Goal: Task Accomplishment & Management: Complete application form

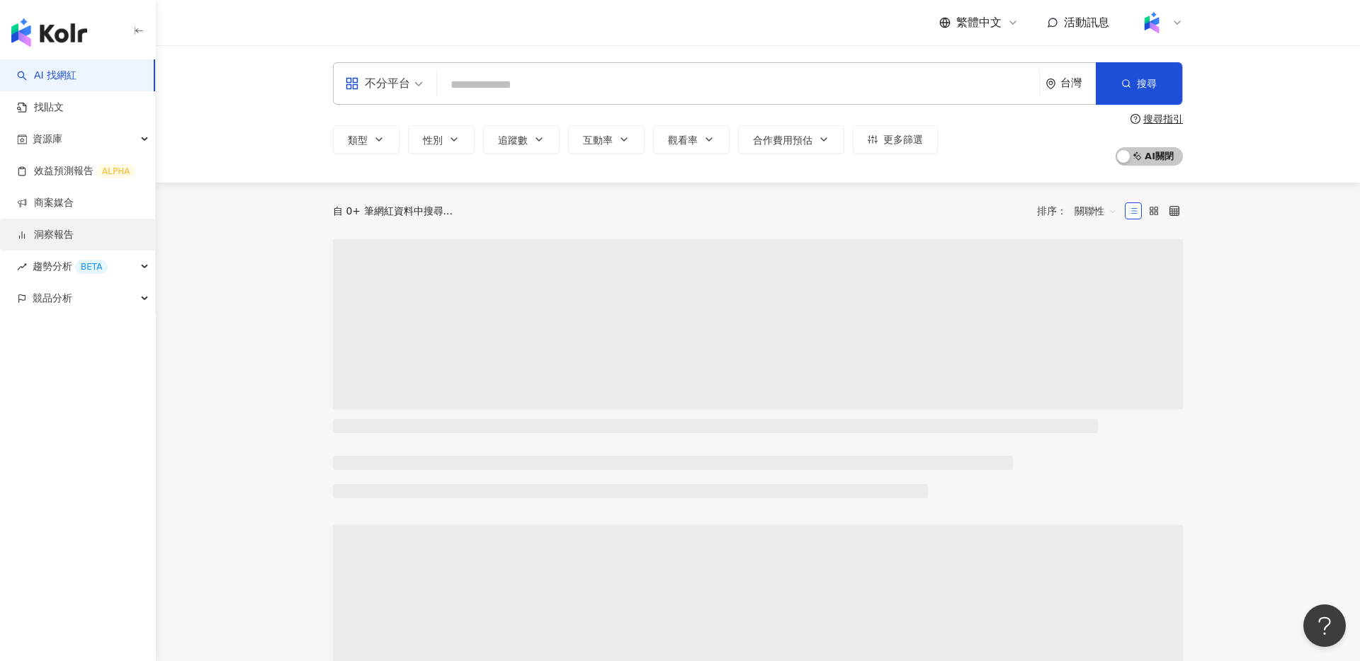
click at [74, 239] on link "洞察報告" at bounding box center [45, 235] width 57 height 14
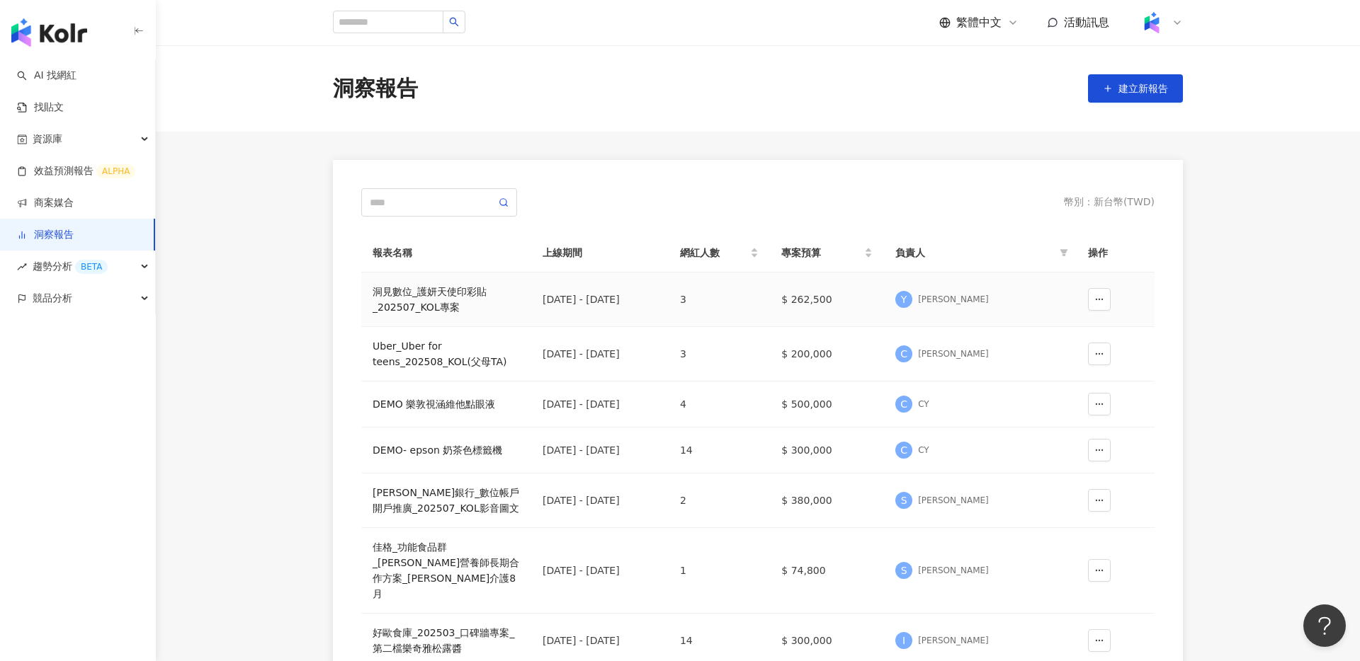
scroll to position [87, 0]
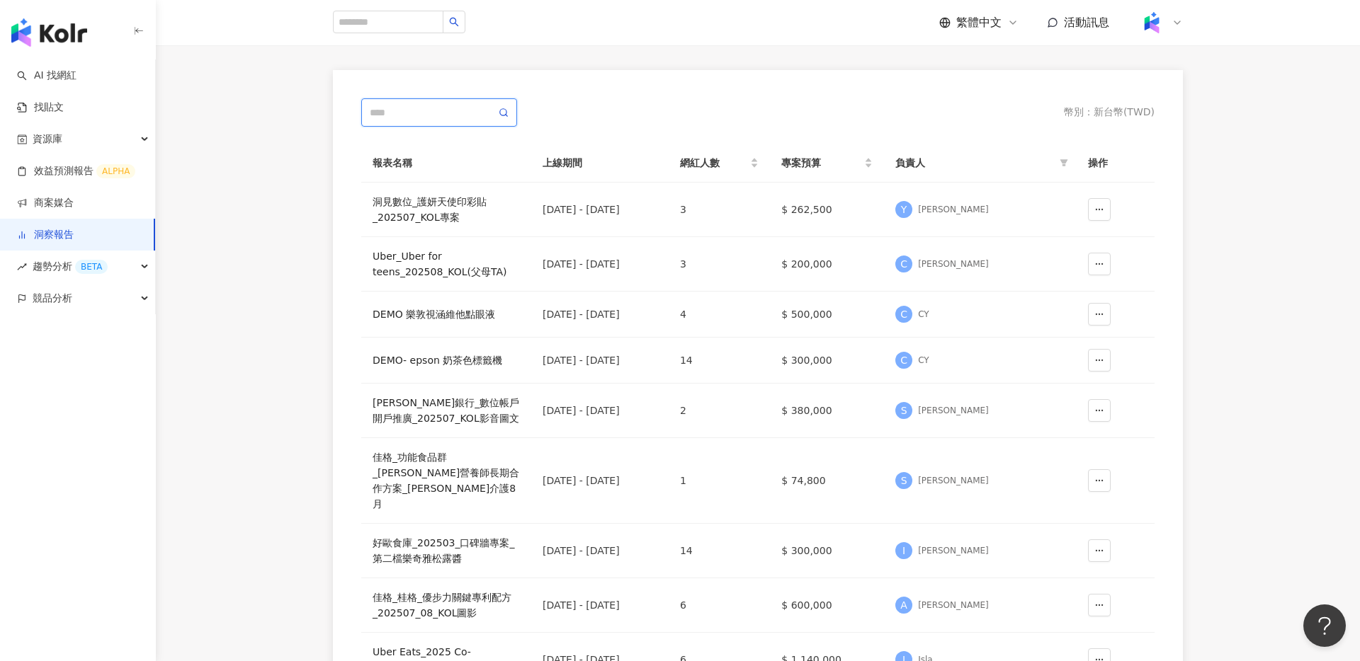
click at [445, 119] on input "text" at bounding box center [433, 113] width 126 height 16
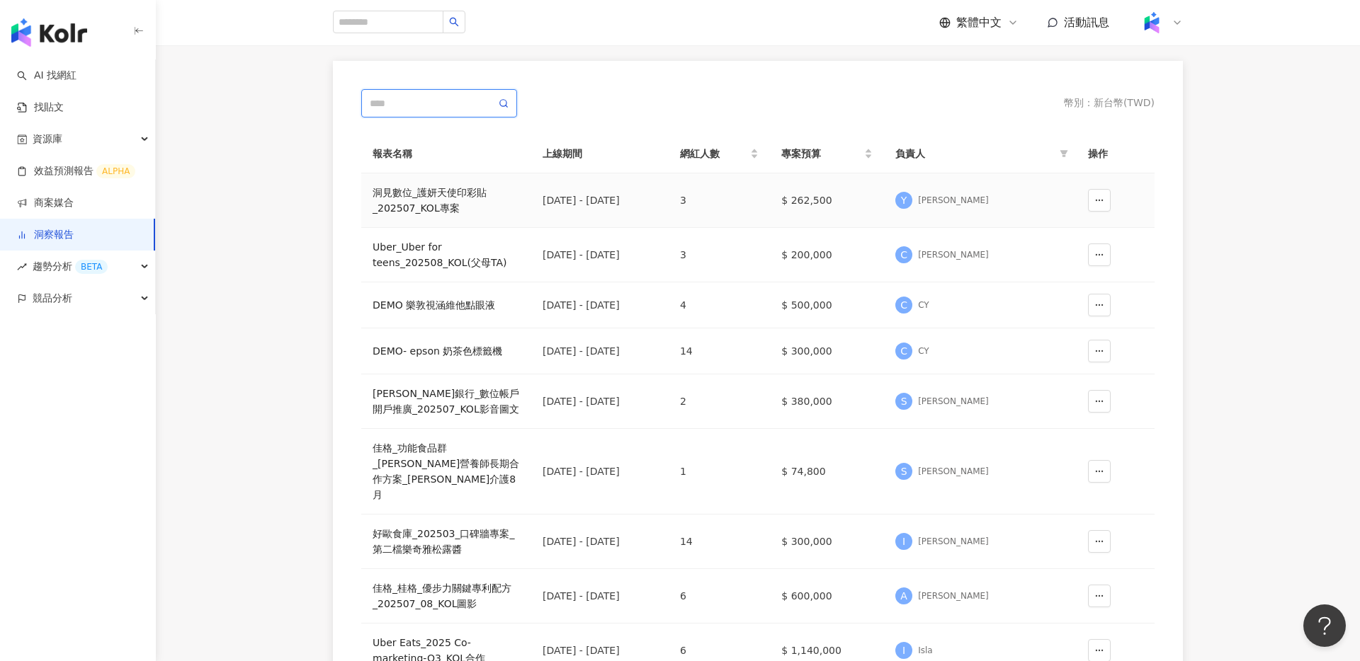
scroll to position [108, 0]
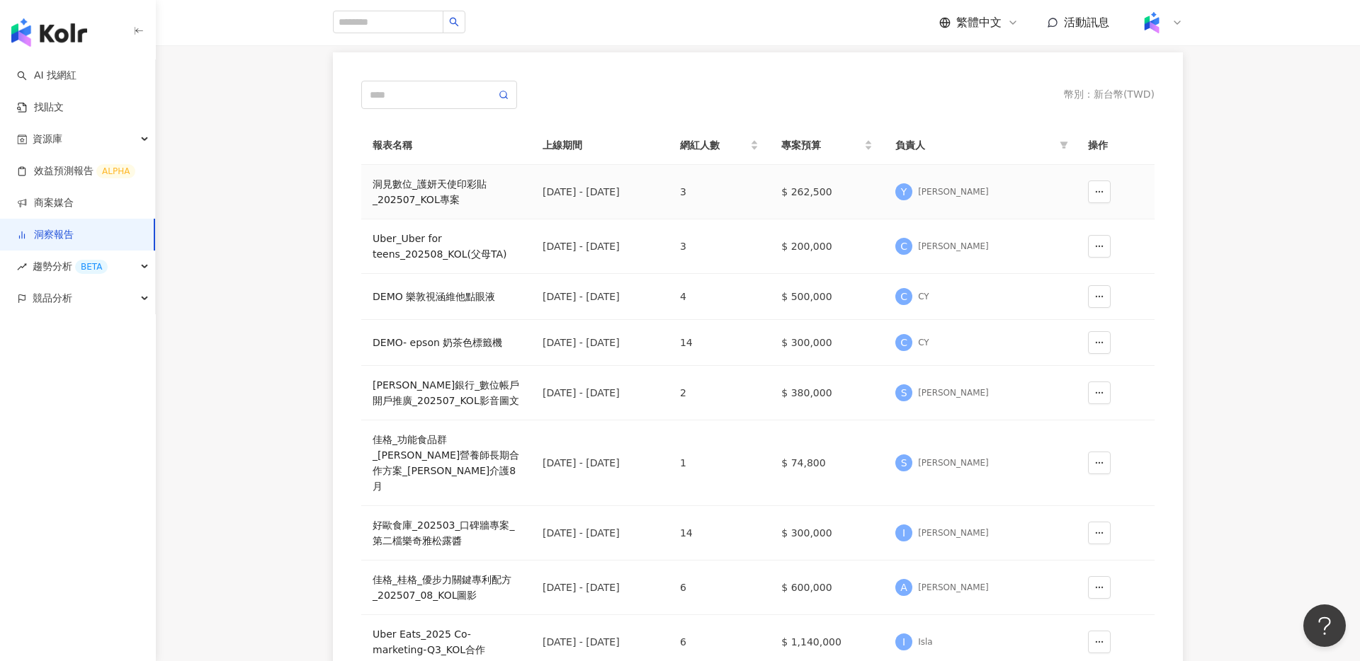
click at [450, 193] on div "洞⾒數位_護妍天使印彩貼 _202507_KOL專案" at bounding box center [446, 191] width 147 height 31
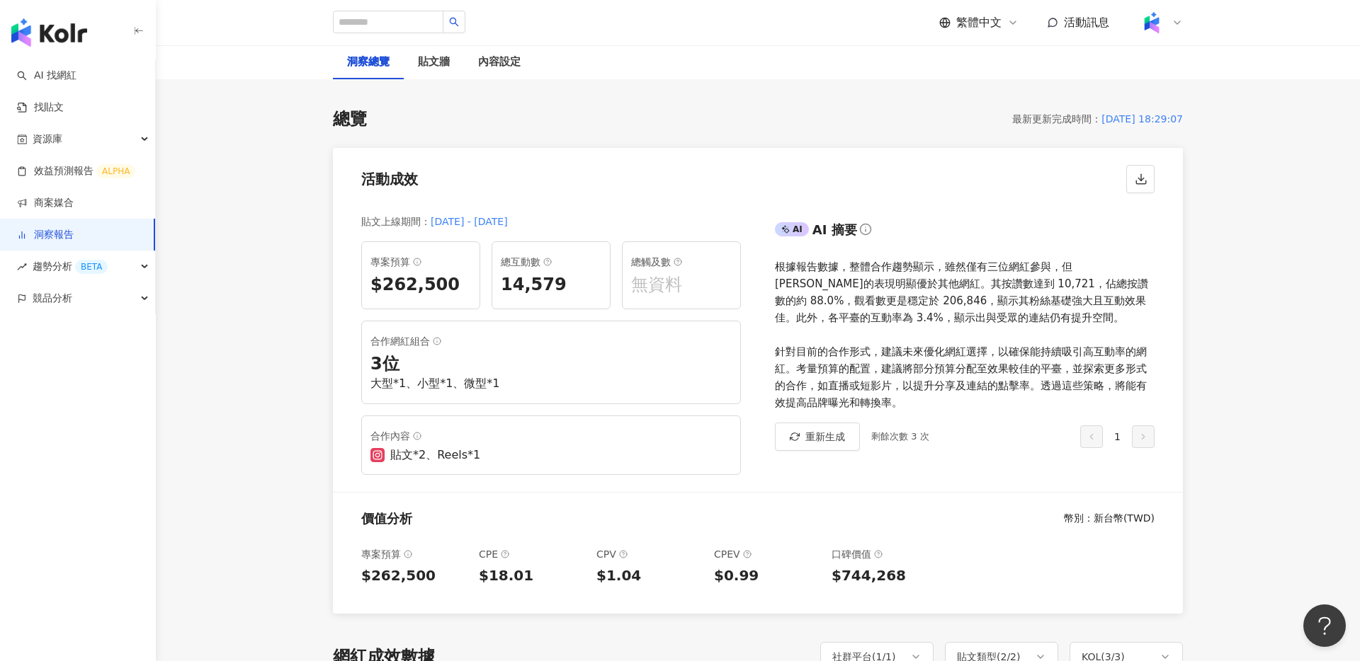
scroll to position [52, 0]
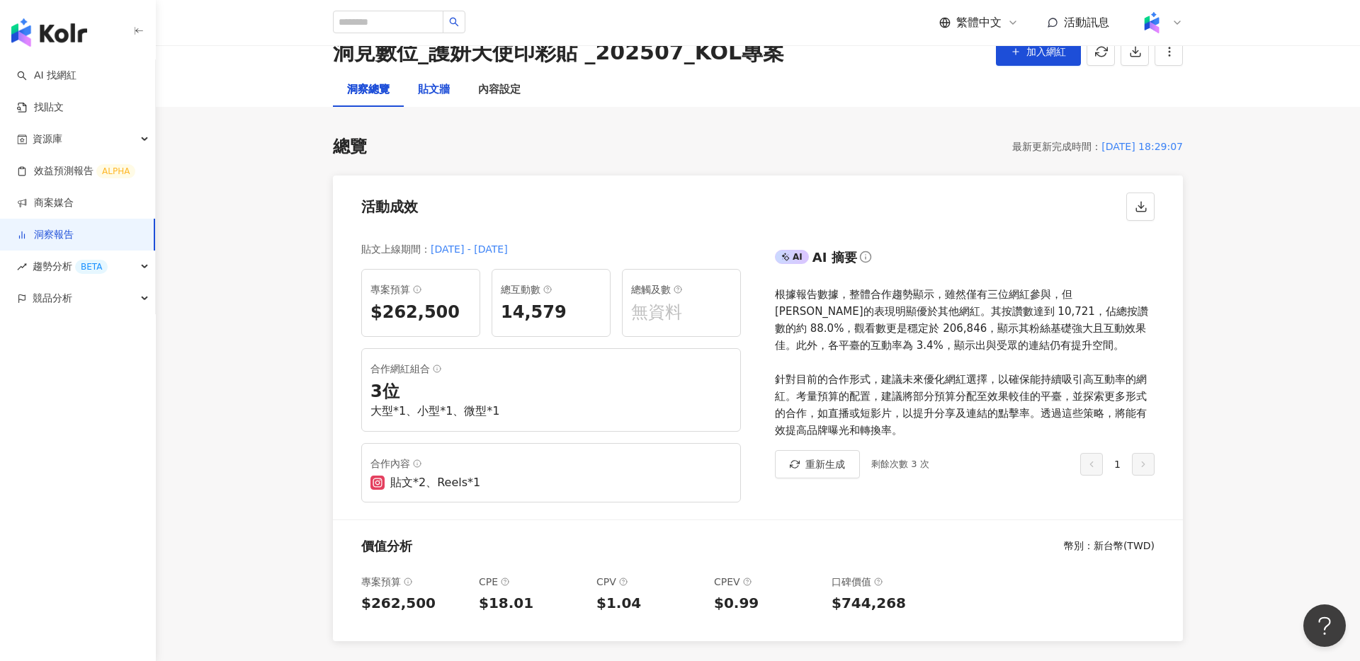
click at [435, 95] on div "貼文牆" at bounding box center [434, 89] width 32 height 17
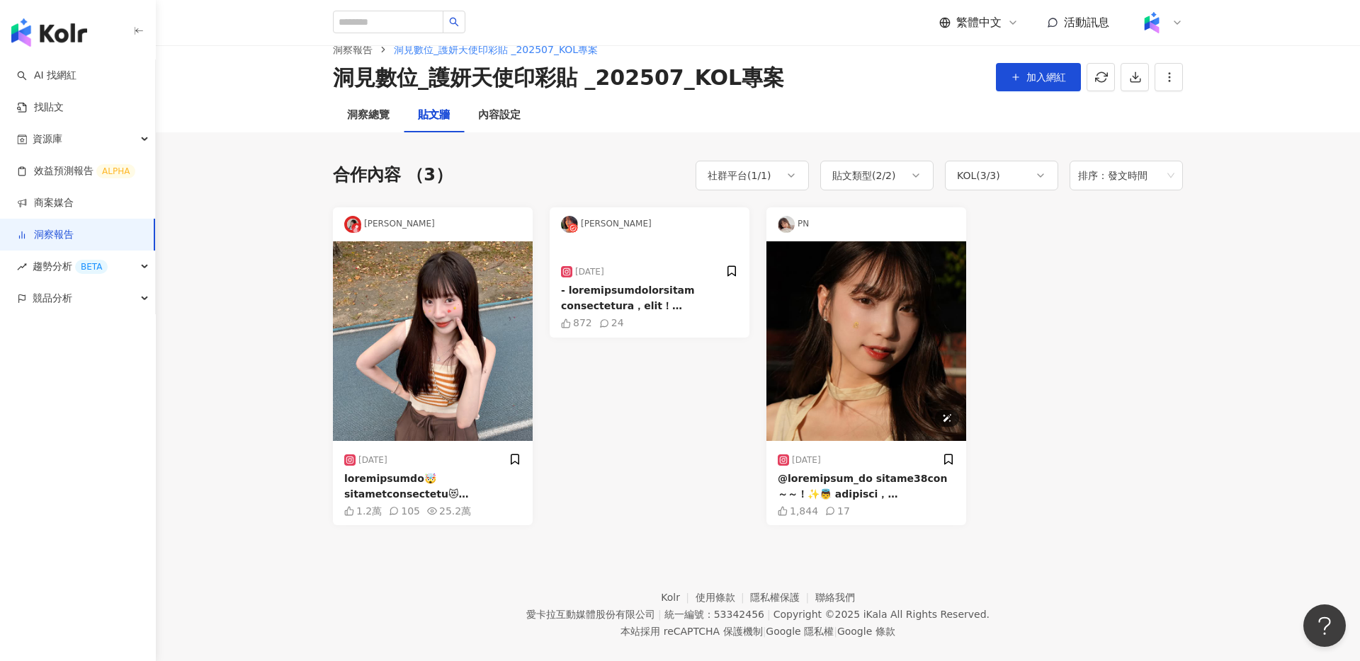
scroll to position [34, 0]
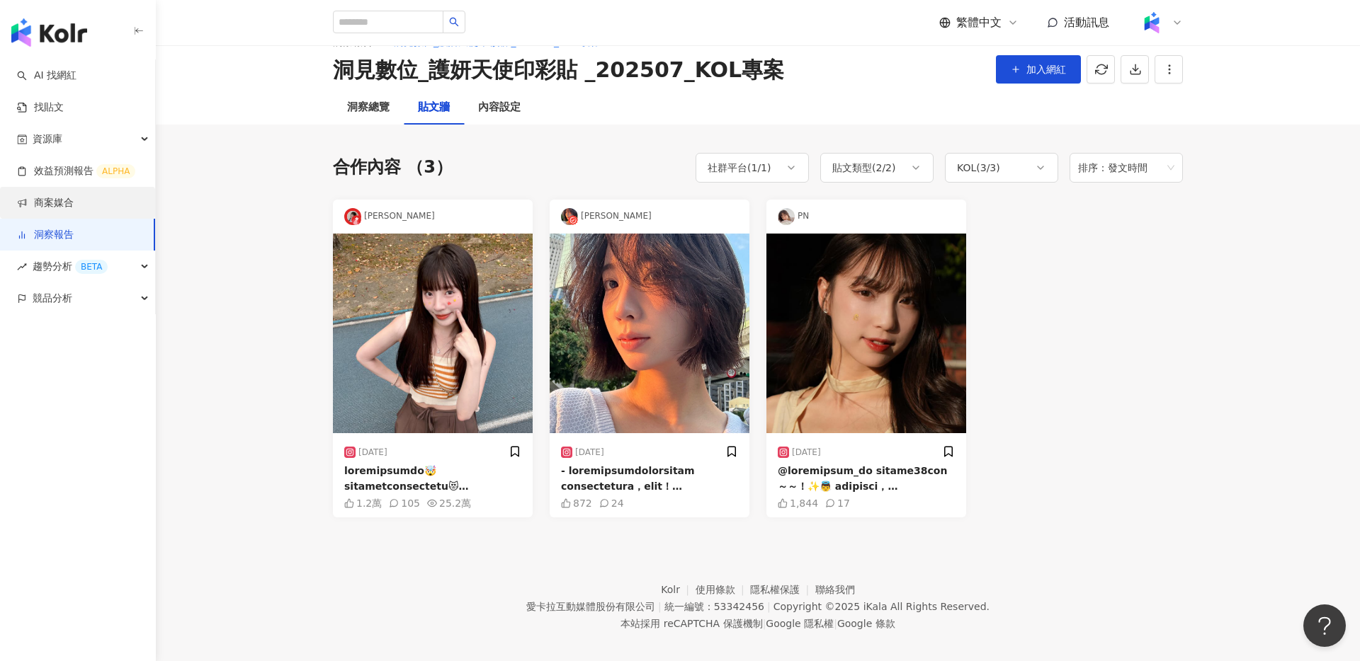
click at [47, 208] on link "商案媒合" at bounding box center [45, 203] width 57 height 14
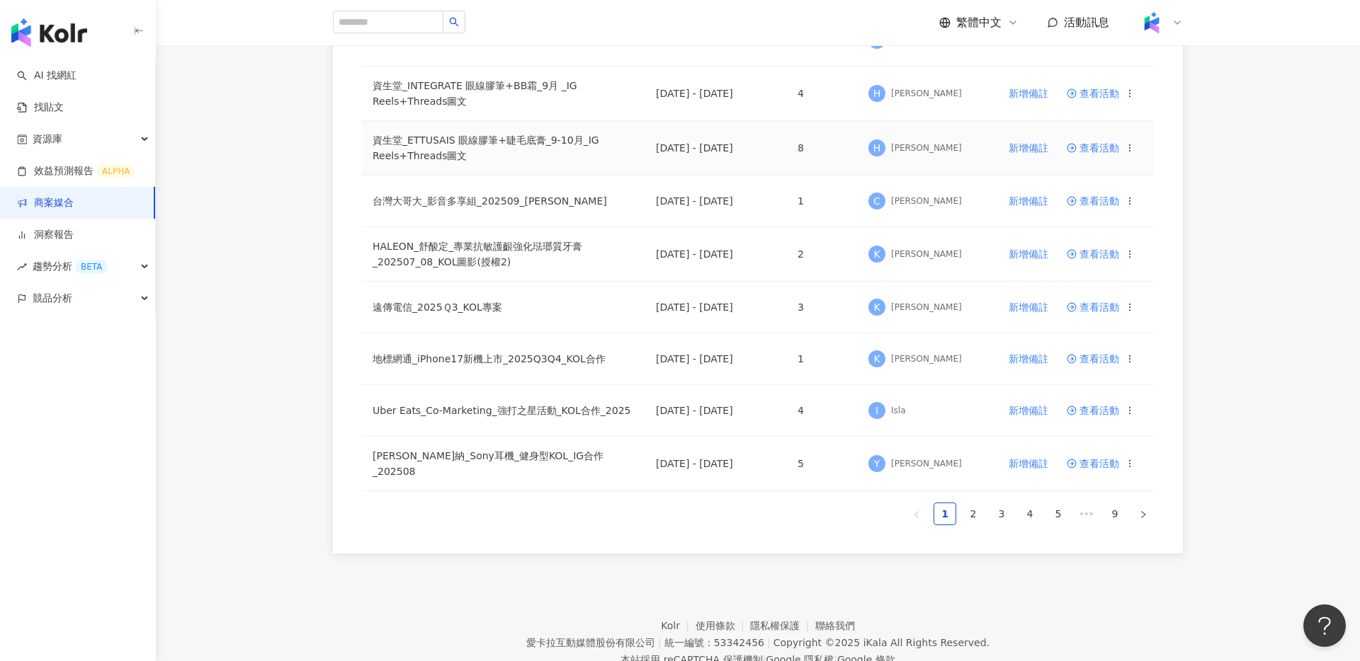
scroll to position [863, 0]
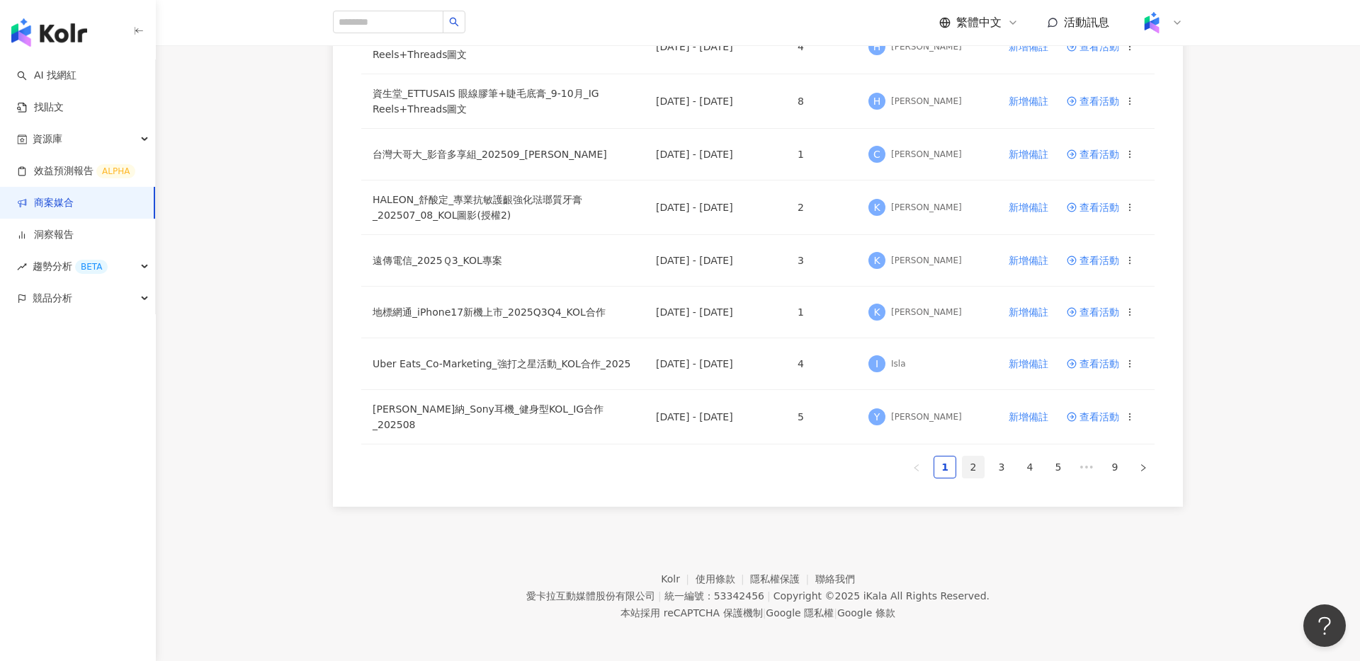
click at [976, 470] on link "2" at bounding box center [972, 467] width 21 height 21
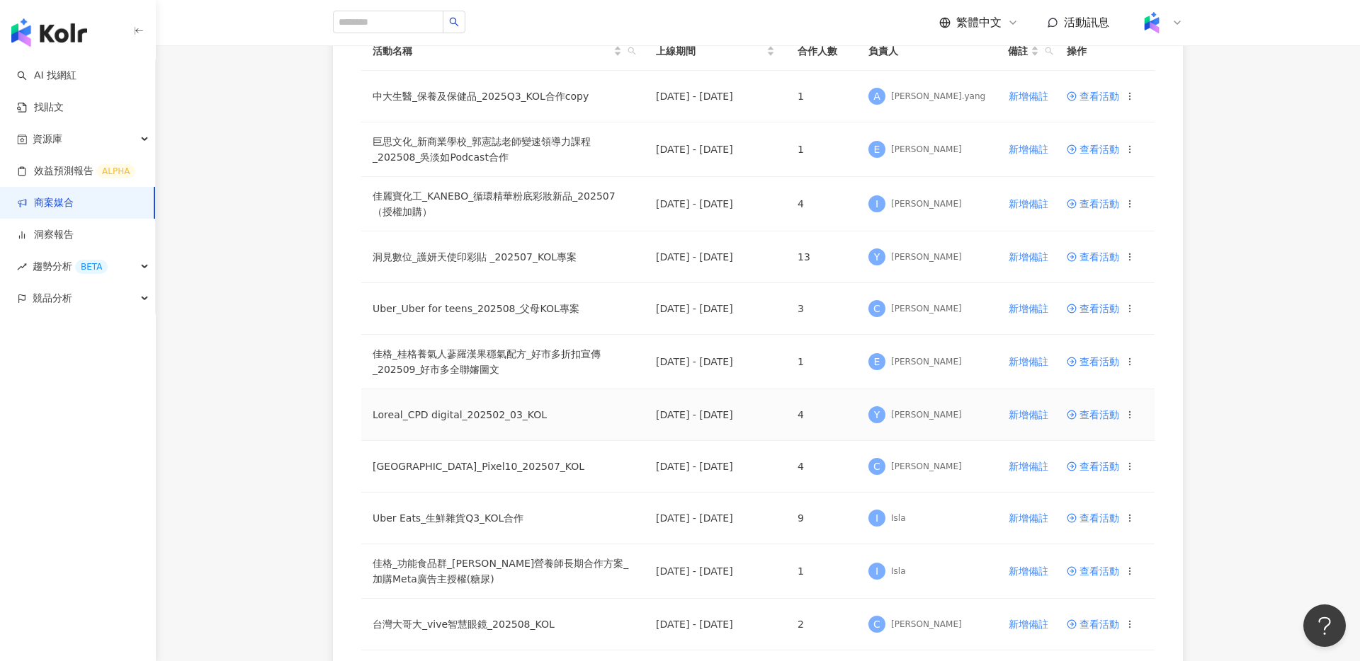
scroll to position [188, 0]
click at [1108, 261] on span "查看活動" at bounding box center [1093, 259] width 52 height 10
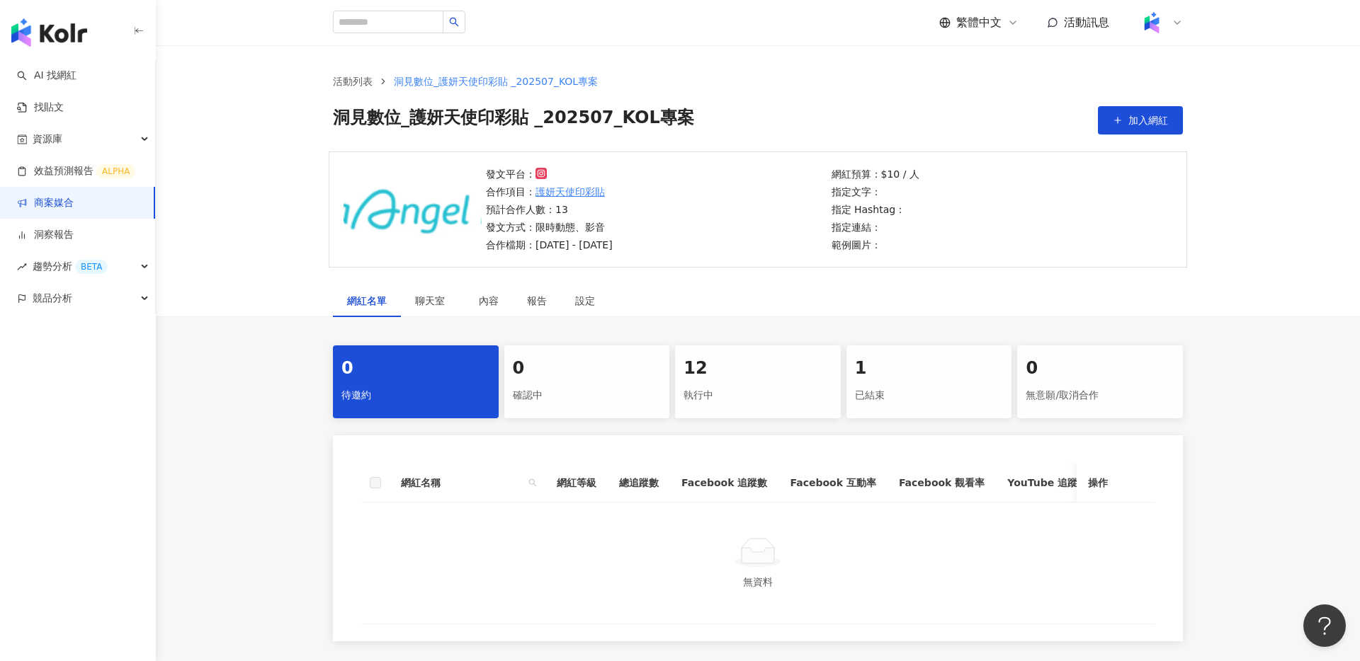
click at [671, 119] on span "洞⾒數位_護妍天使印彩貼 _202507_KOL專案" at bounding box center [513, 120] width 361 height 28
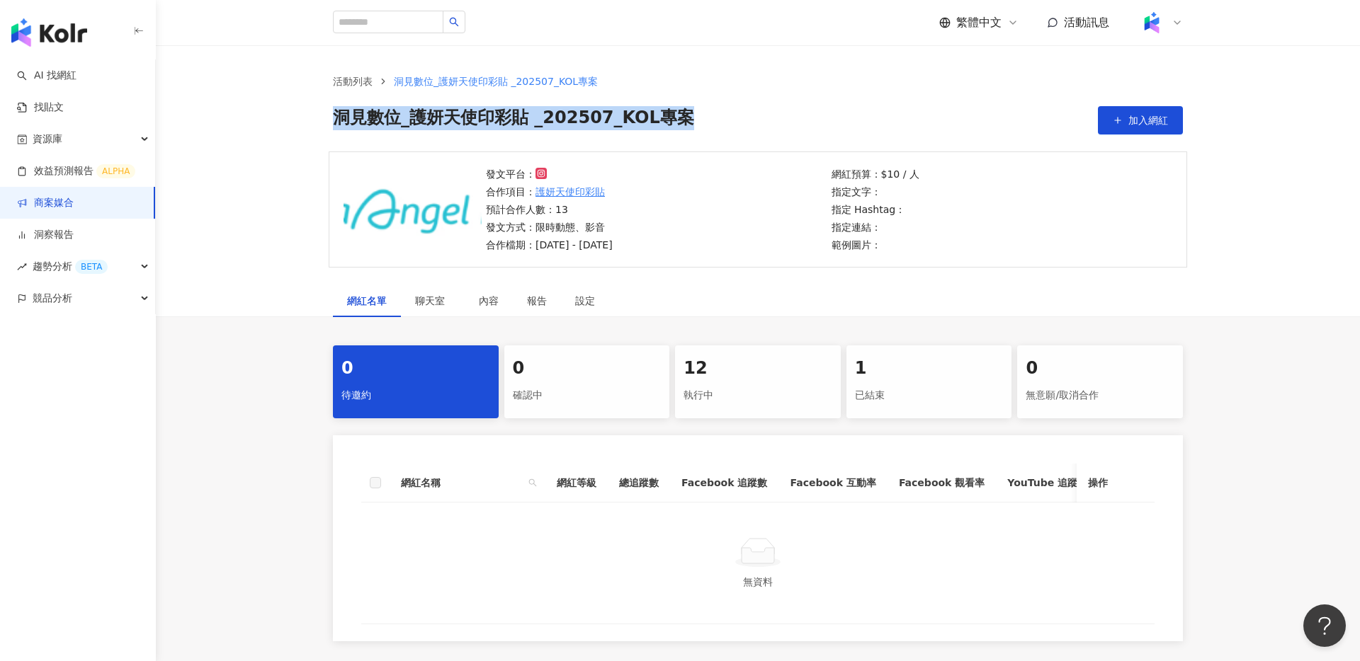
drag, startPoint x: 673, startPoint y: 116, endPoint x: 329, endPoint y: 124, distance: 345.0
click at [329, 124] on div "活動列表 洞⾒數位_護妍天使印彩貼 _202507_KOL專案 洞⾒數位_護妍天使印彩貼 _202507_KOL專案 加入網紅" at bounding box center [758, 104] width 906 height 61
copy span "洞⾒數位_護妍天使印彩貼 _202507_KOL專案"
click at [275, 122] on div "活動列表 洞⾒數位_護妍天使印彩貼 _202507_KOL專案 洞⾒數位_護妍天使印彩貼 _202507_KOL專案 加入網紅" at bounding box center [758, 98] width 1204 height 106
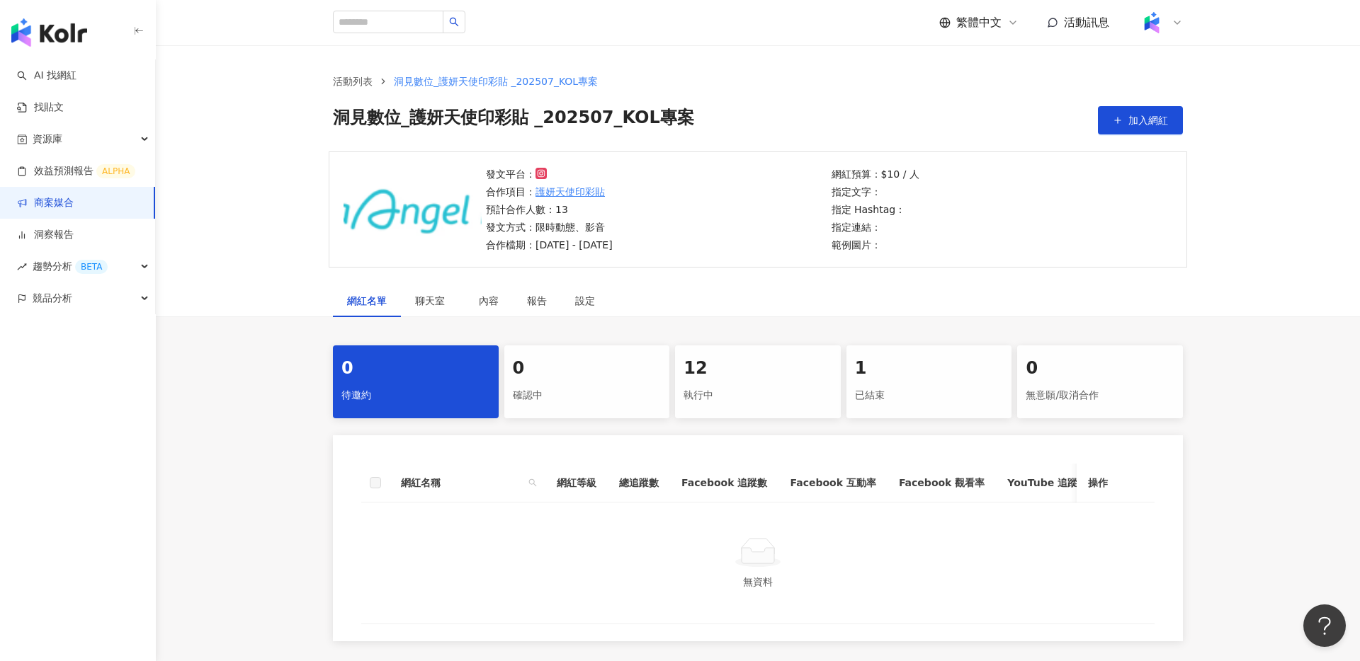
click at [74, 200] on link "商案媒合" at bounding box center [45, 203] width 57 height 14
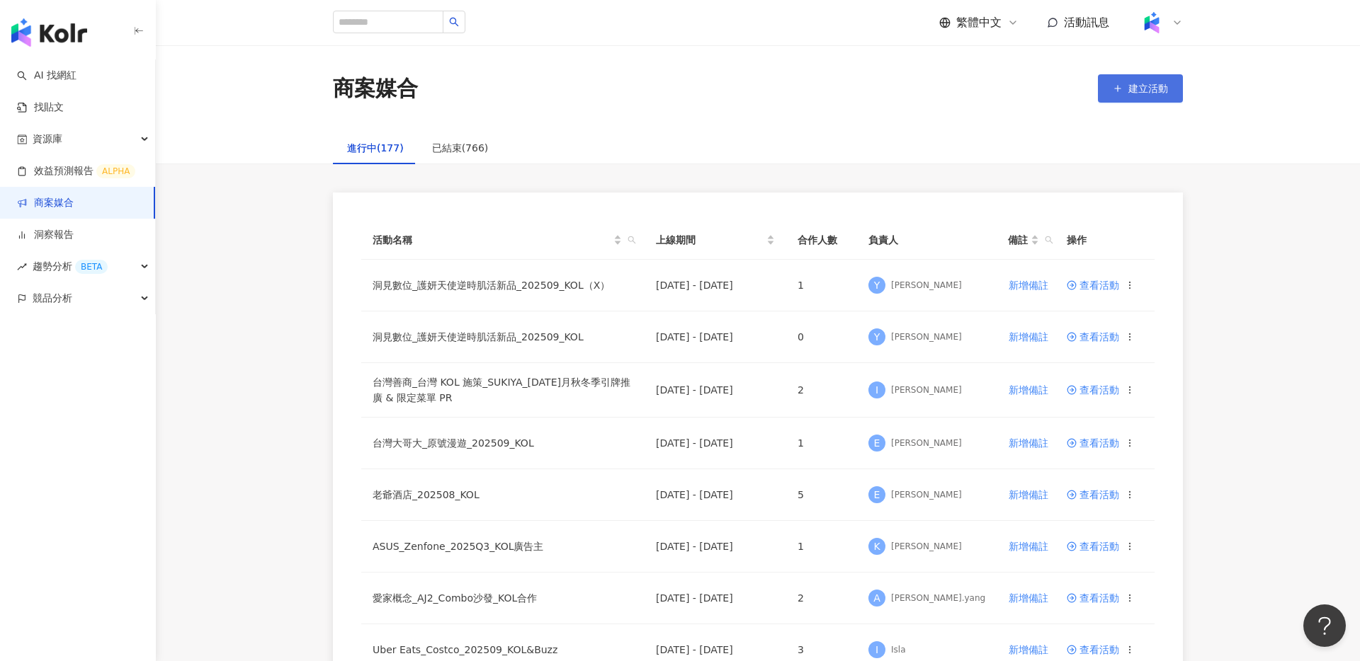
click at [1159, 89] on span "建立活動" at bounding box center [1148, 88] width 40 height 11
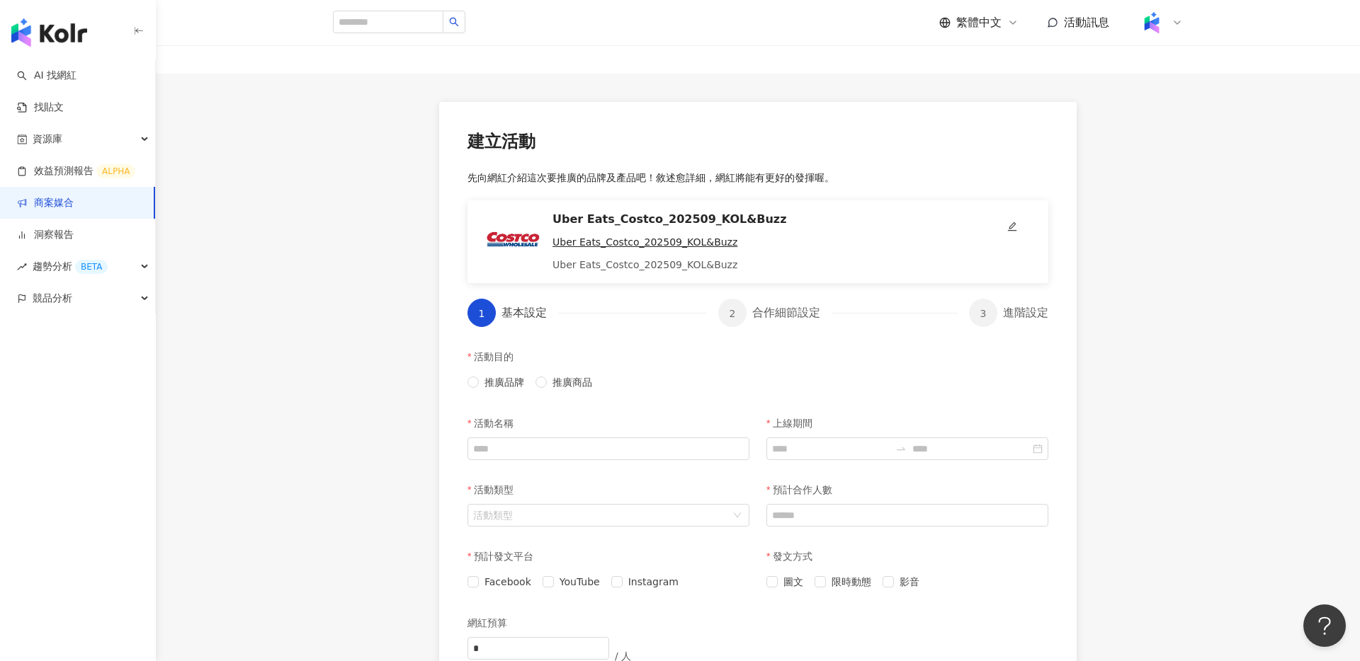
scroll to position [85, 0]
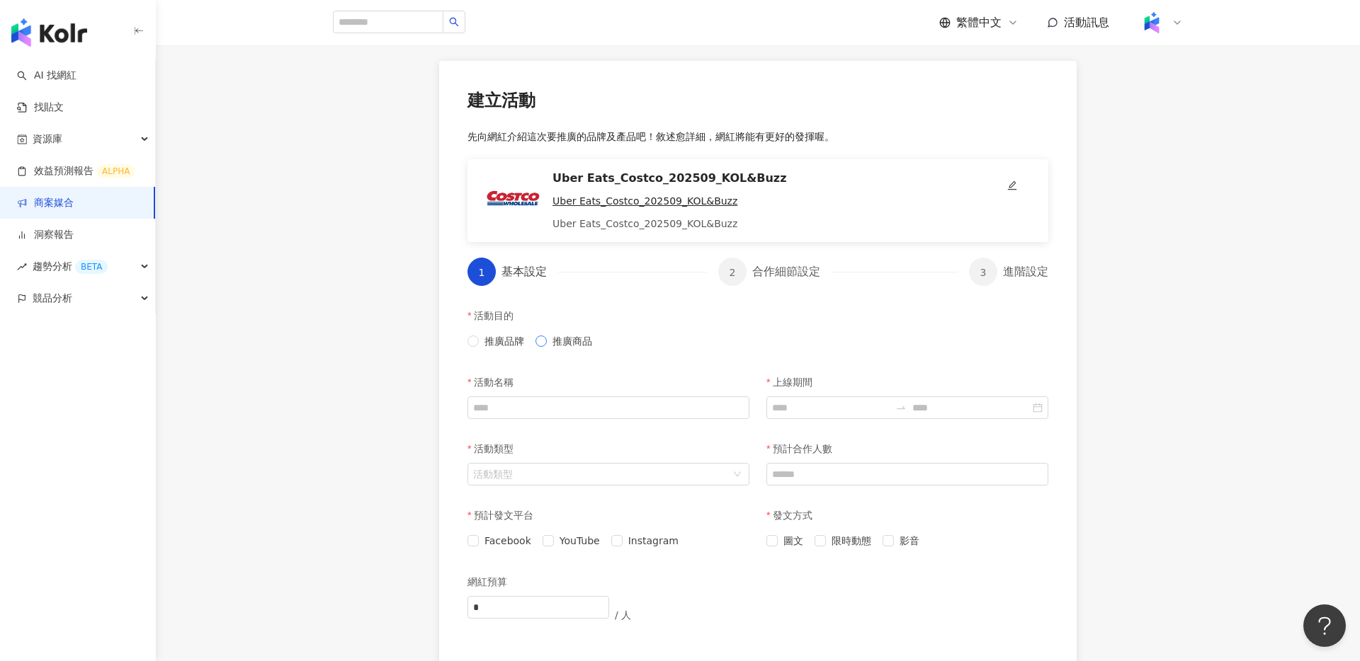
click at [566, 340] on span "推廣商品" at bounding box center [572, 342] width 51 height 16
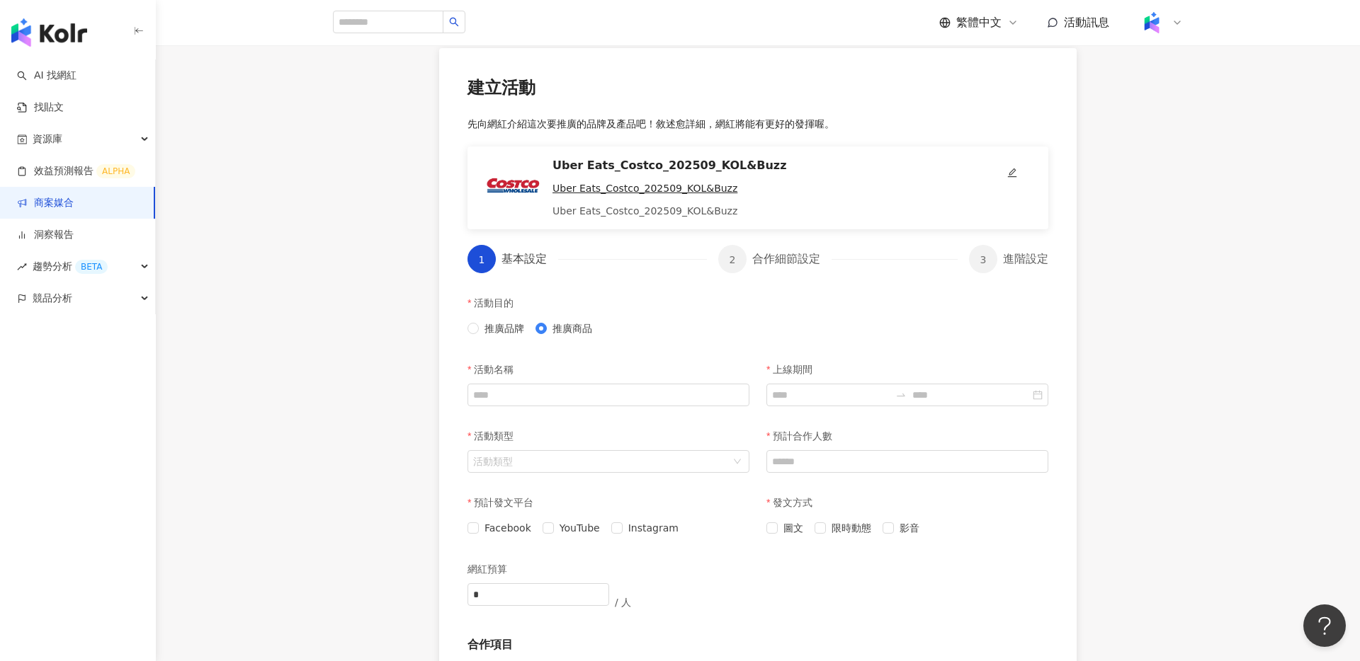
scroll to position [110, 0]
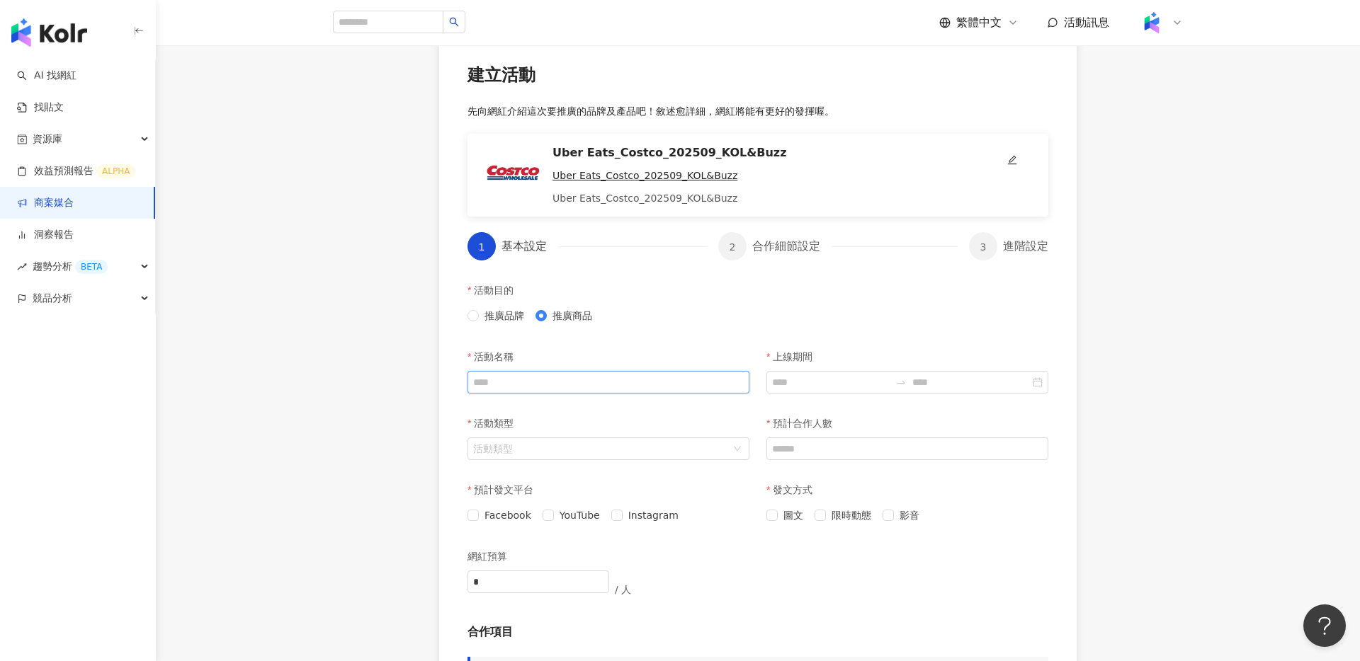
click at [607, 382] on input "活動名稱" at bounding box center [608, 382] width 282 height 23
paste input "**********"
type input "**********"
click at [628, 412] on div "活動類型" at bounding box center [608, 423] width 282 height 28
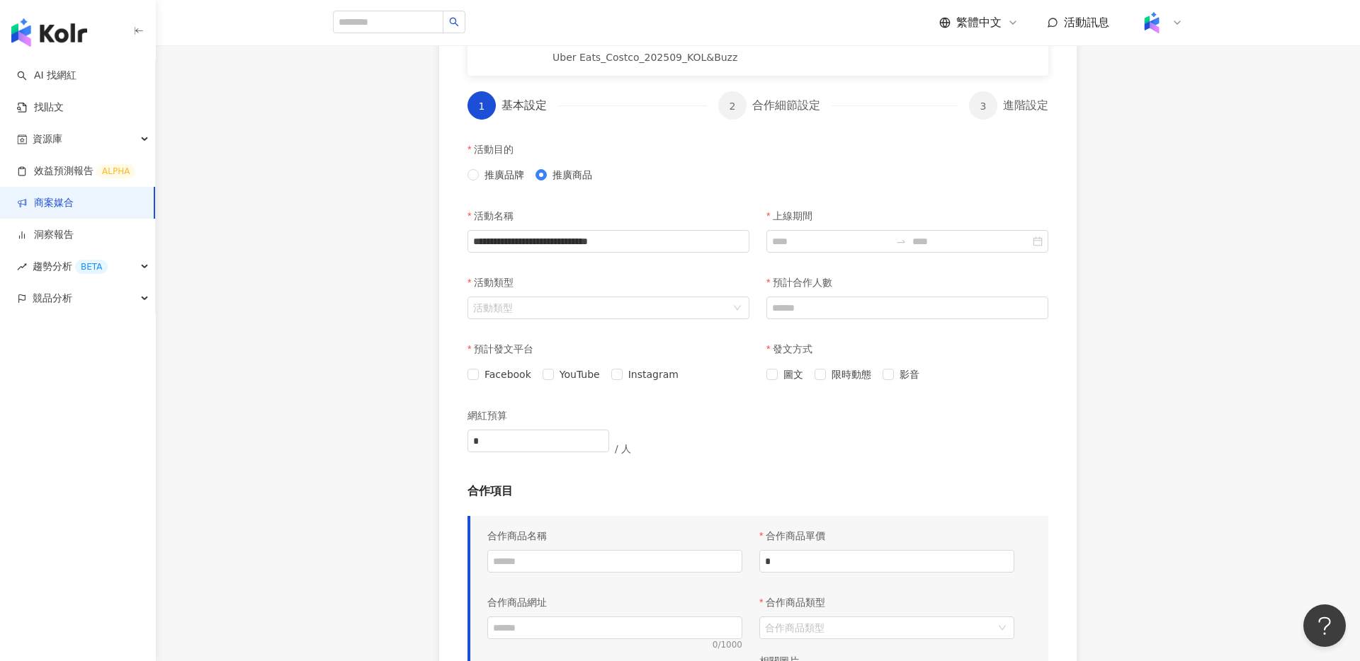
scroll to position [263, 0]
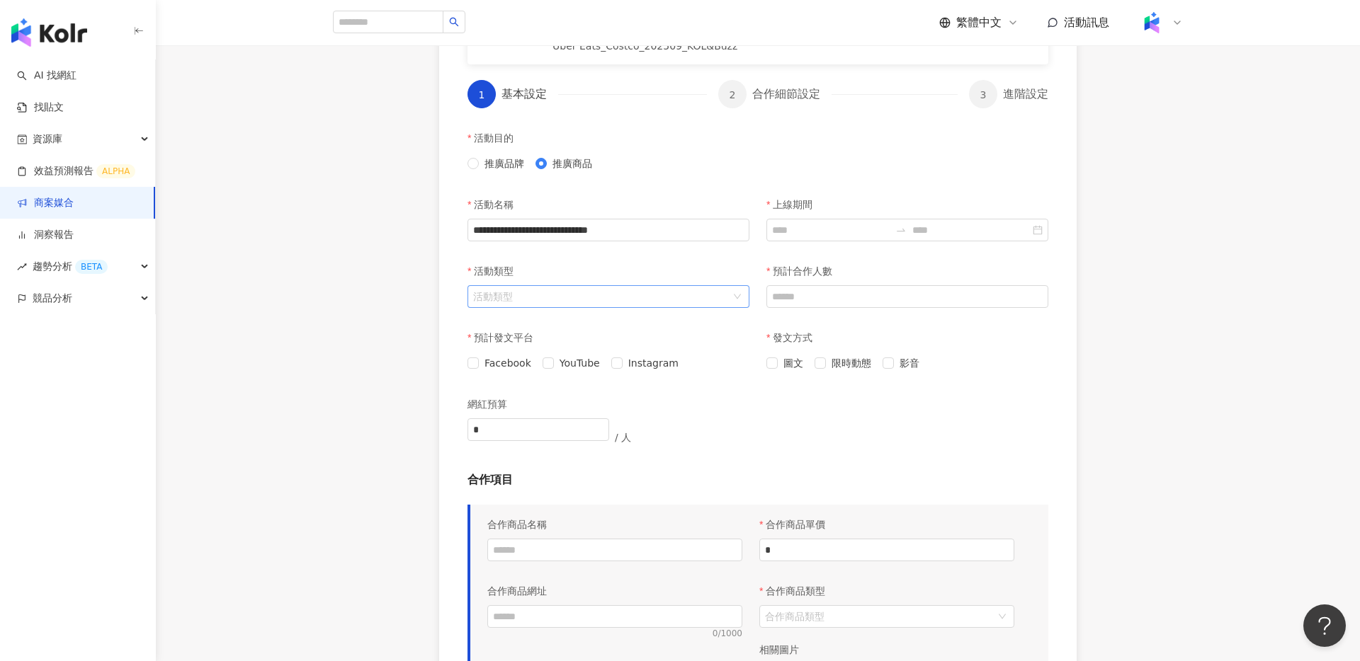
click at [553, 302] on input "活動類型" at bounding box center [601, 296] width 256 height 21
click at [579, 346] on div "美妝時尚" at bounding box center [608, 350] width 259 height 16
click at [641, 366] on span "Instagram" at bounding box center [653, 364] width 62 height 16
click at [850, 365] on span "限時動態" at bounding box center [851, 364] width 51 height 16
click at [851, 365] on span "限時動態" at bounding box center [851, 364] width 51 height 16
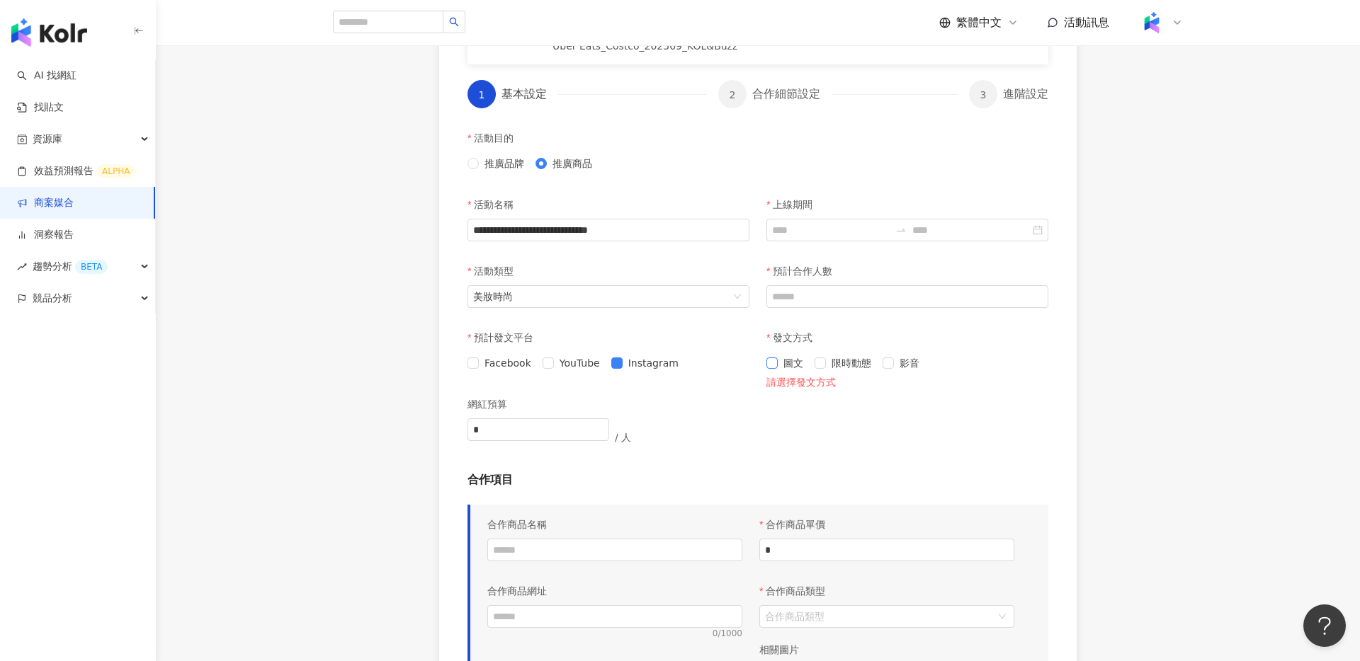
click at [788, 363] on span "圖文" at bounding box center [793, 364] width 31 height 16
click at [841, 360] on span "限時動態" at bounding box center [851, 364] width 51 height 16
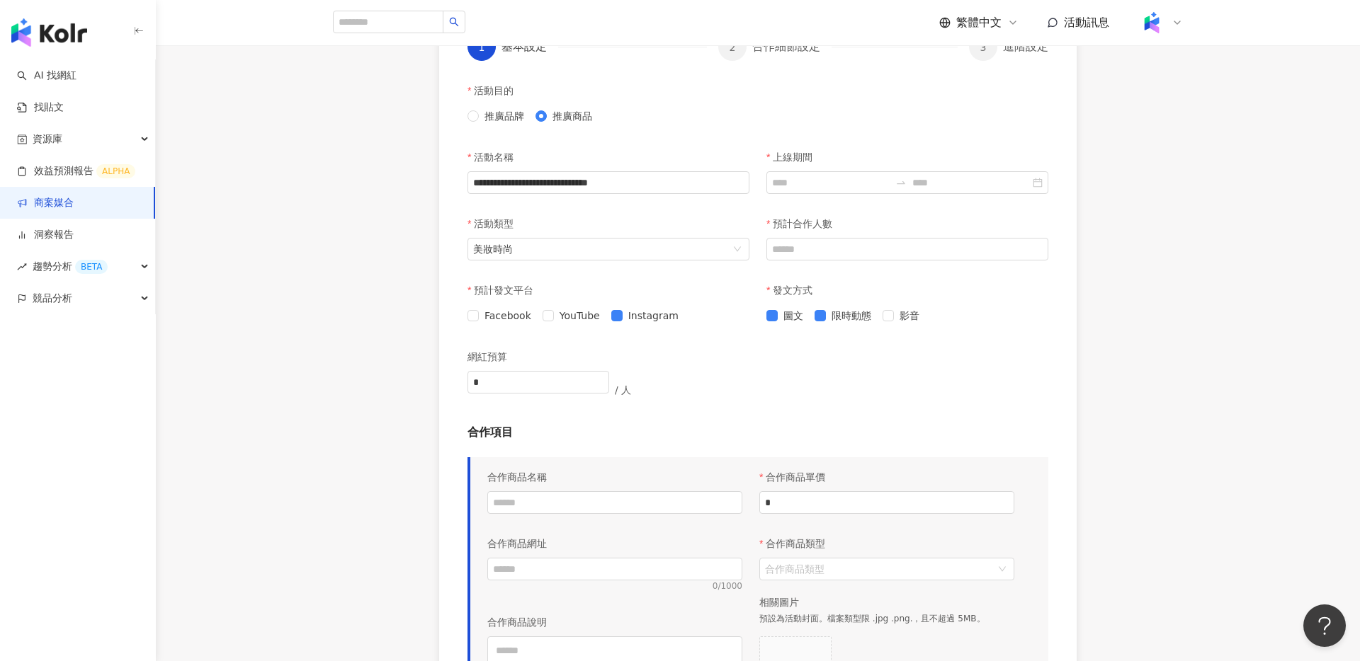
scroll to position [331, 0]
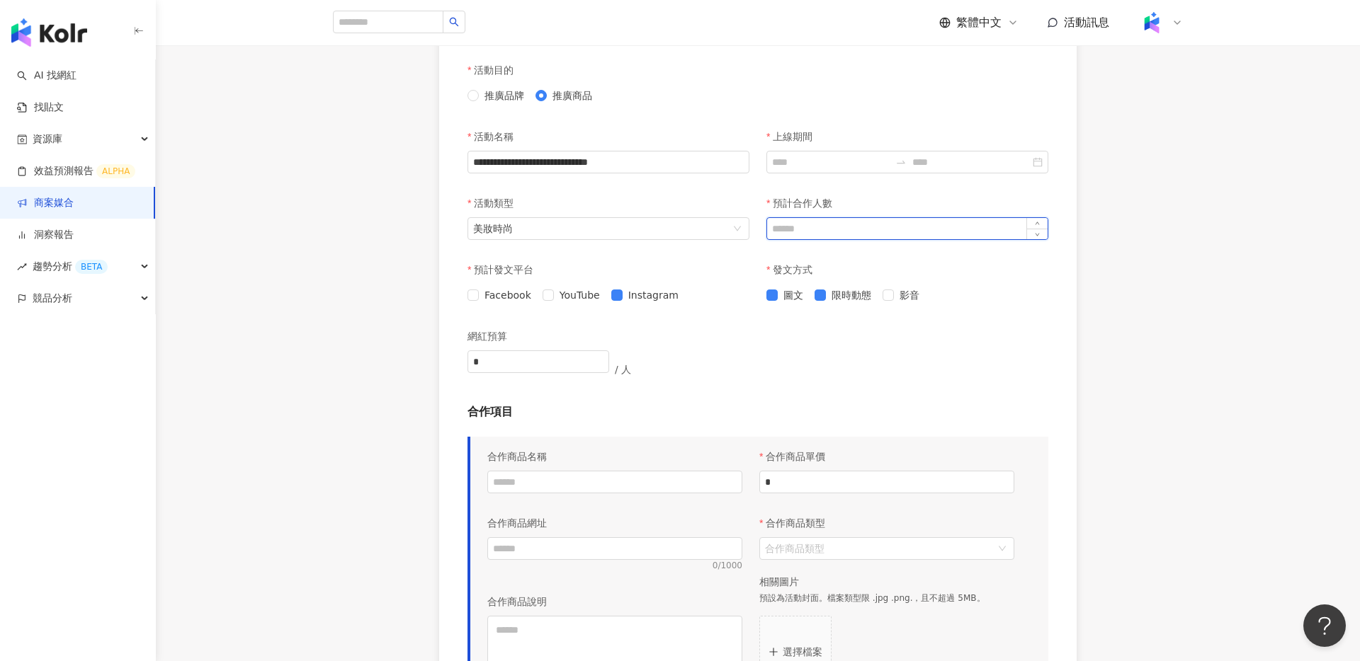
click at [818, 229] on input "預計合作人數" at bounding box center [907, 228] width 280 height 21
type input "*"
click at [1039, 300] on div "圖文 限時動態 影音" at bounding box center [907, 296] width 282 height 16
click at [1034, 167] on div at bounding box center [907, 162] width 282 height 23
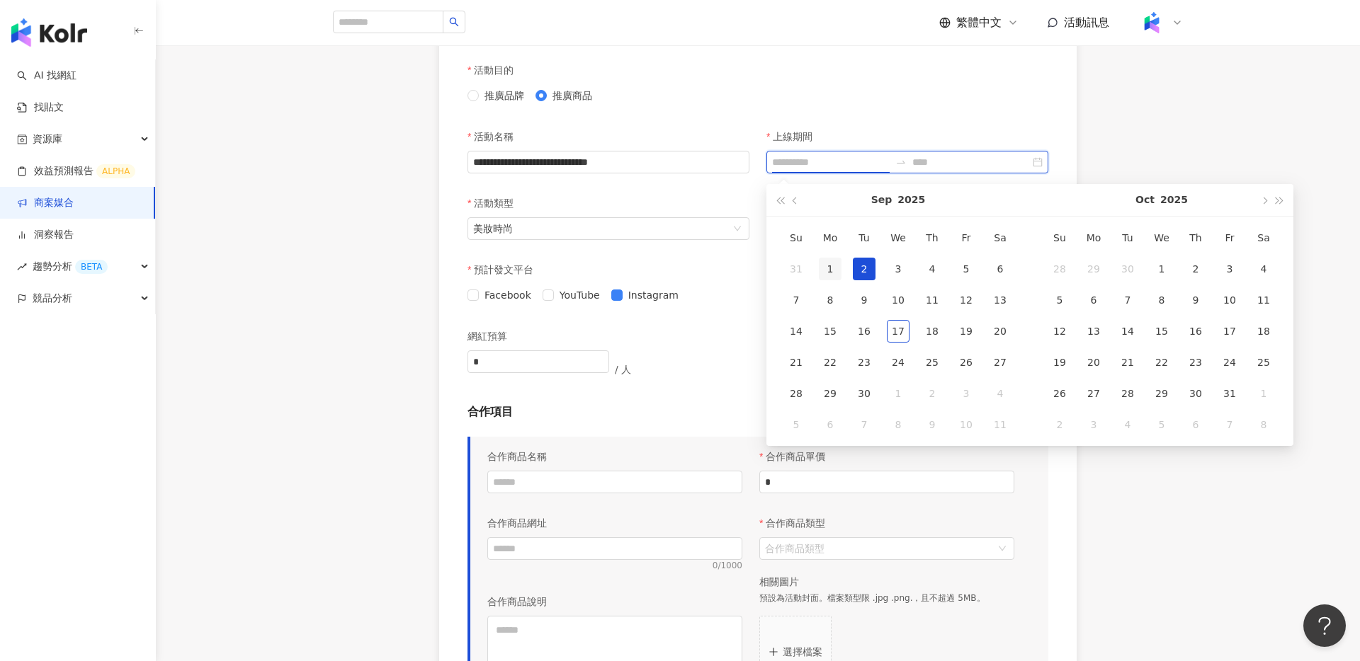
type input "**********"
click at [843, 272] on td "1" at bounding box center [830, 269] width 34 height 31
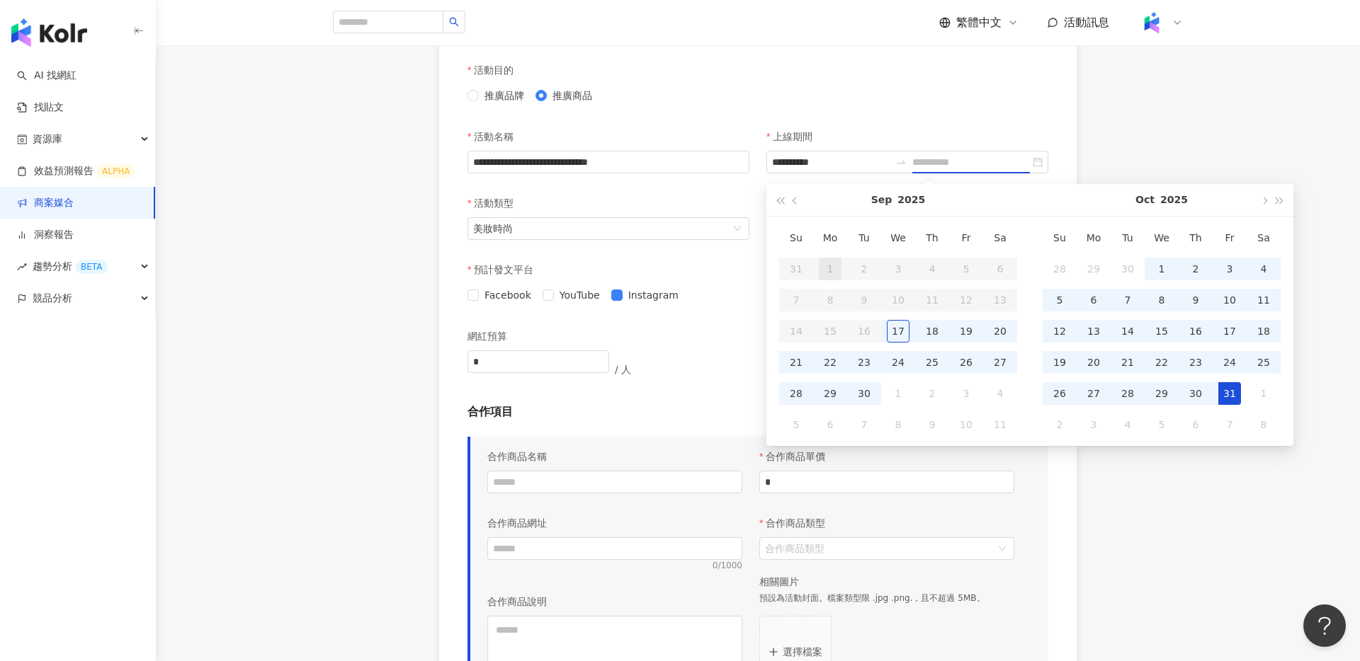
click at [1237, 394] on div "31" at bounding box center [1229, 393] width 23 height 23
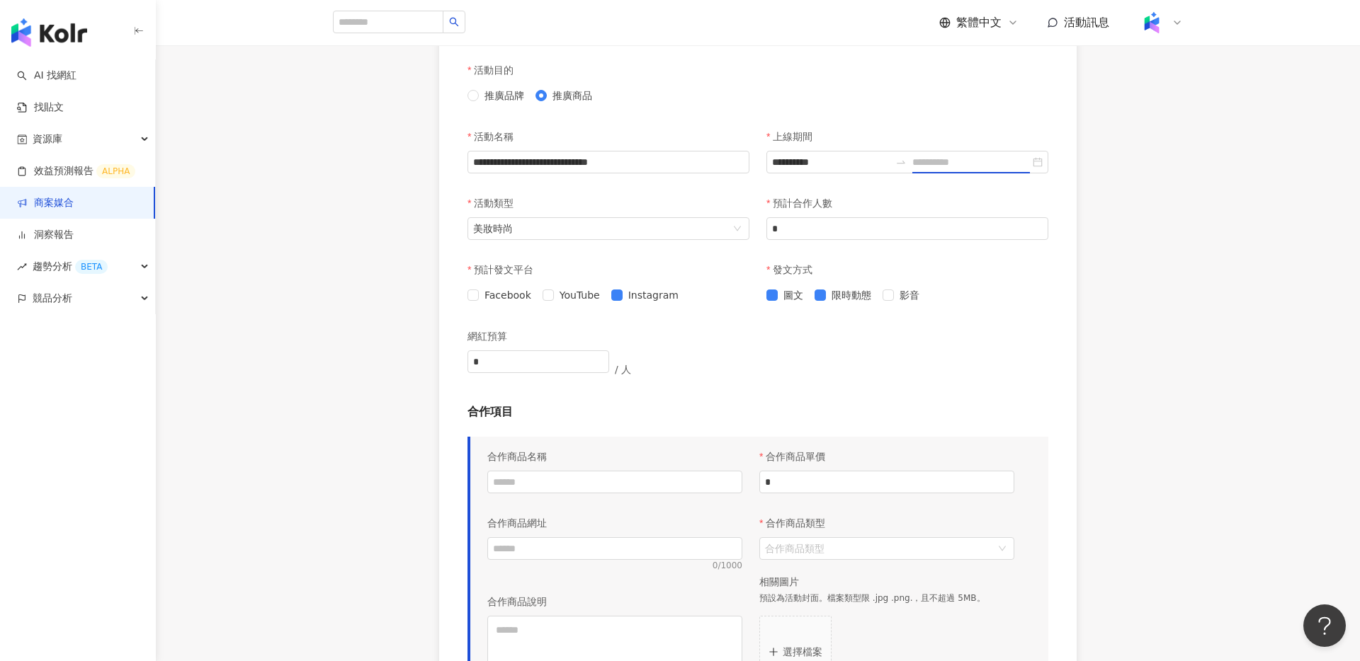
type input "**********"
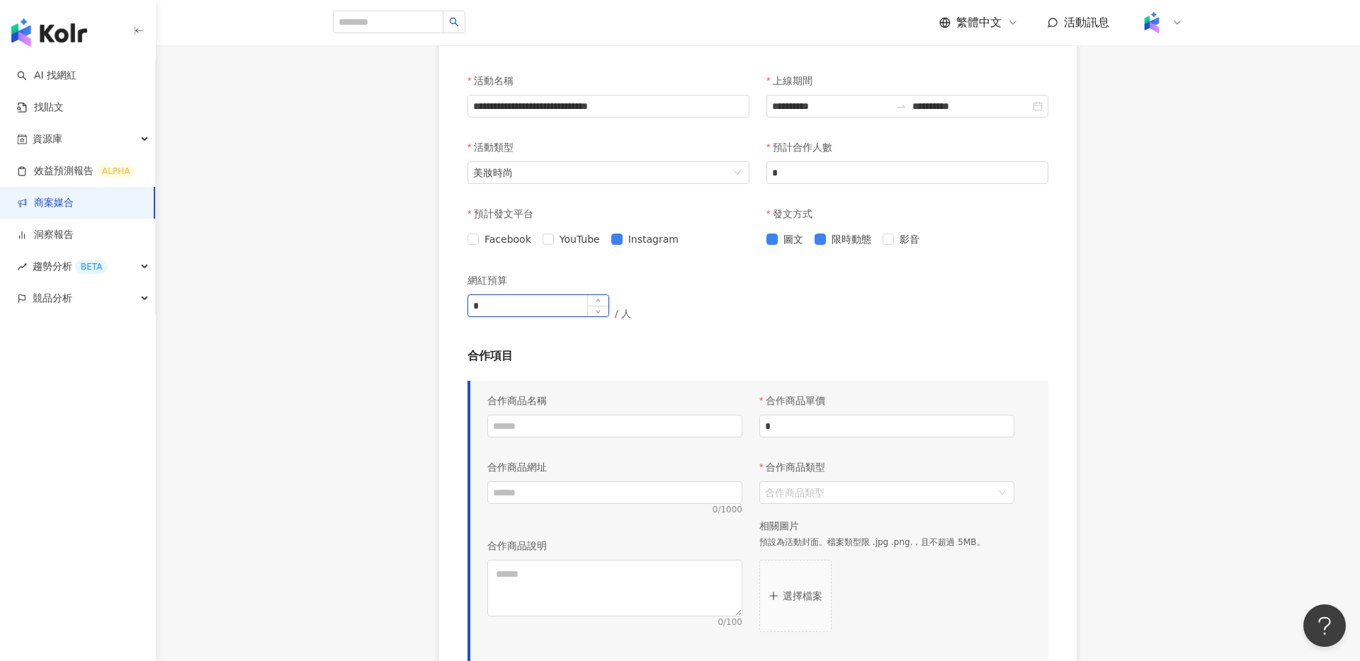
click at [564, 314] on input "*" at bounding box center [538, 305] width 140 height 21
type input "**"
click at [812, 322] on div "網紅預算 ** / 人" at bounding box center [757, 307] width 581 height 82
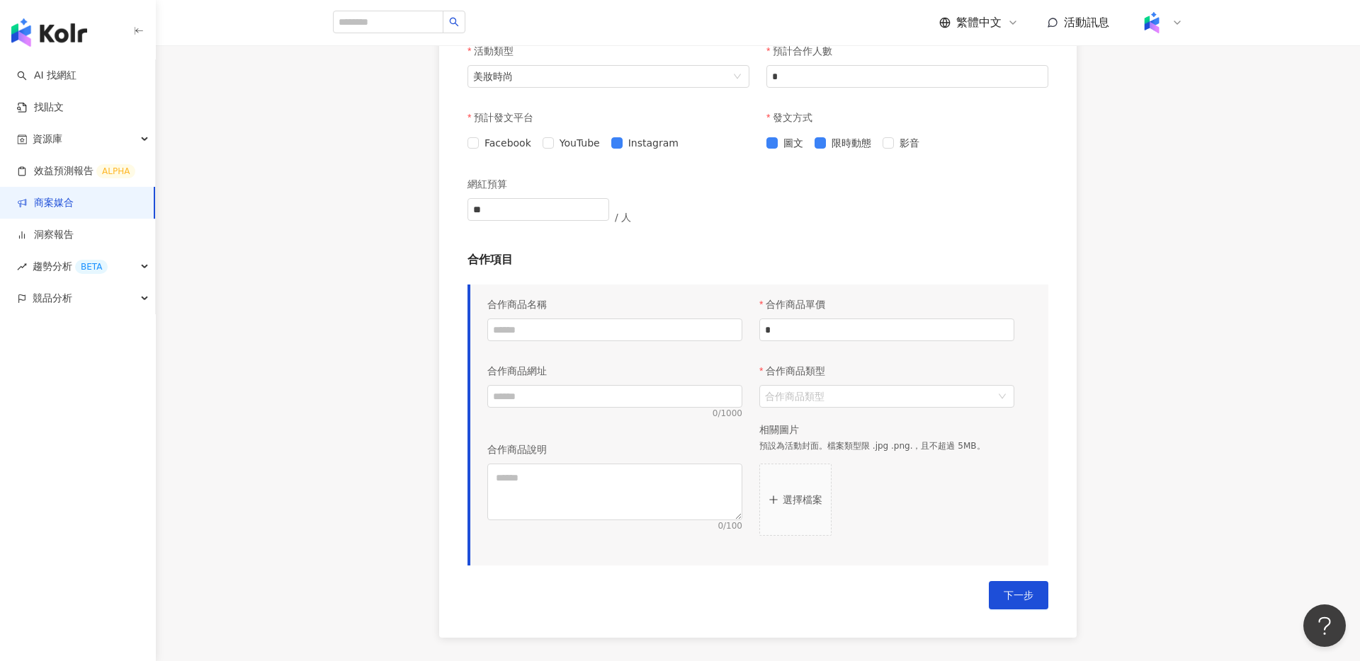
click at [579, 347] on div "合作商品名稱 合作商品網址 0 / 1000 合作商品說明 0 / 100" at bounding box center [615, 420] width 272 height 261
click at [579, 334] on input "text" at bounding box center [614, 330] width 255 height 23
drag, startPoint x: 529, startPoint y: 334, endPoint x: 619, endPoint y: 331, distance: 90.0
click at [619, 331] on input "*******" at bounding box center [614, 330] width 255 height 23
type input "*******"
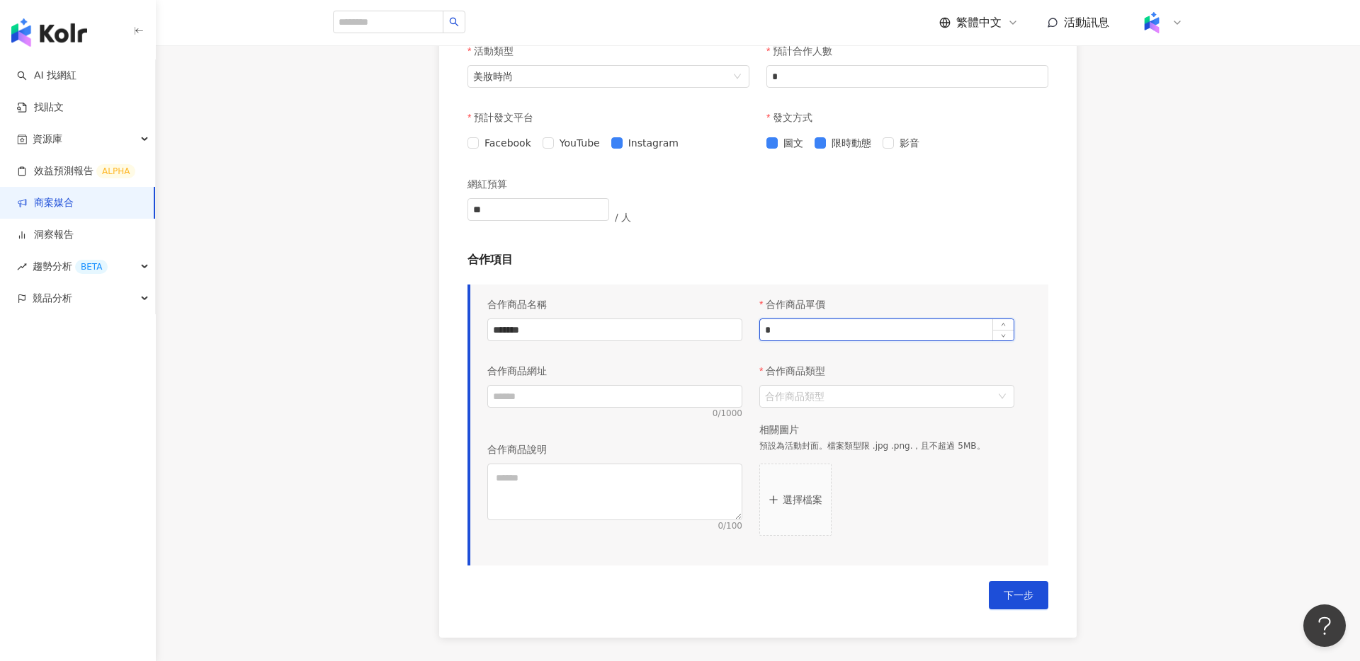
click at [867, 333] on input "*" at bounding box center [887, 329] width 254 height 21
type input "******"
click at [867, 388] on input "合作商品類型" at bounding box center [879, 396] width 229 height 21
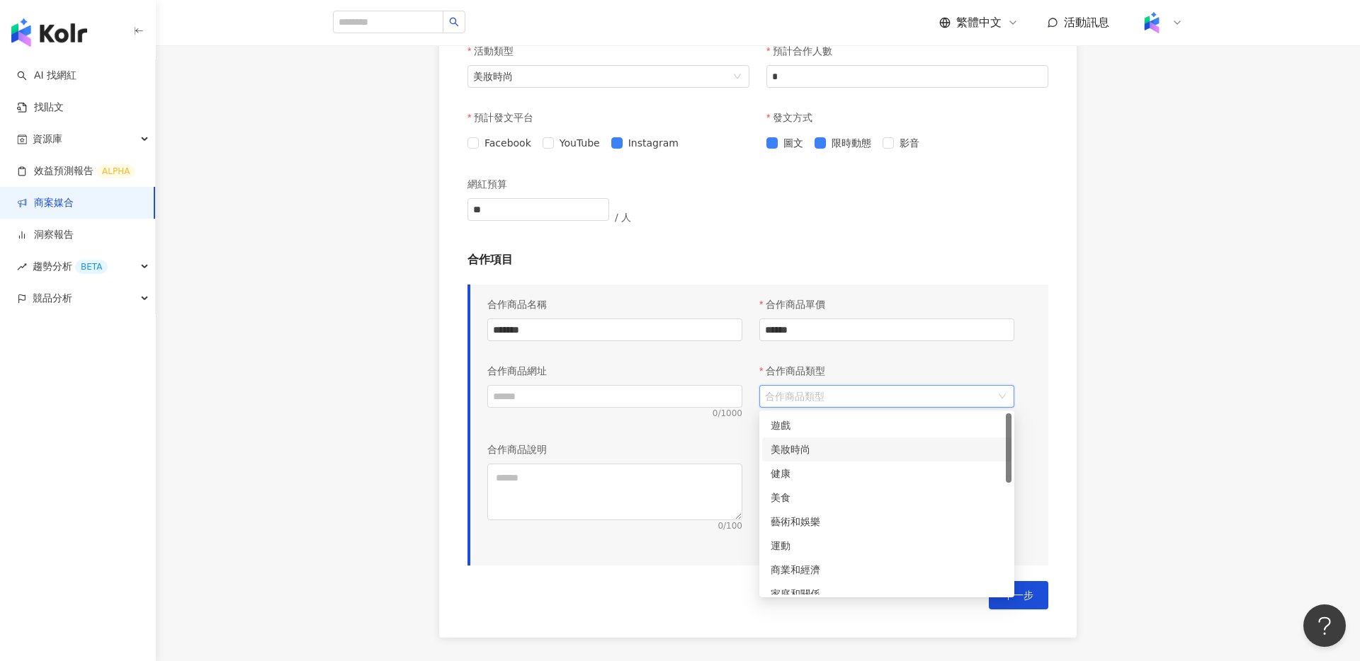
click at [817, 445] on div "美妝時尚" at bounding box center [887, 450] width 232 height 16
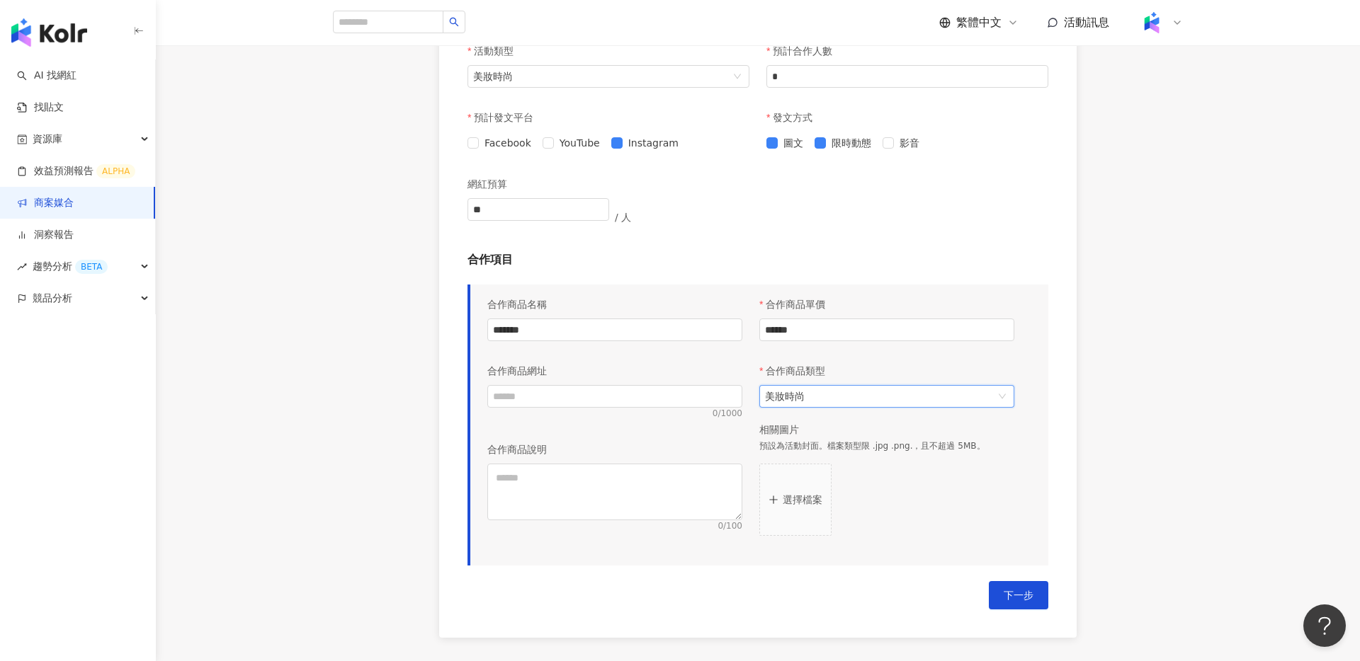
click at [620, 411] on p "0 / 1000" at bounding box center [614, 414] width 255 height 12
click at [622, 404] on input "text" at bounding box center [614, 396] width 255 height 23
type input "**********"
click at [617, 487] on textarea at bounding box center [614, 492] width 255 height 57
type textarea "*"
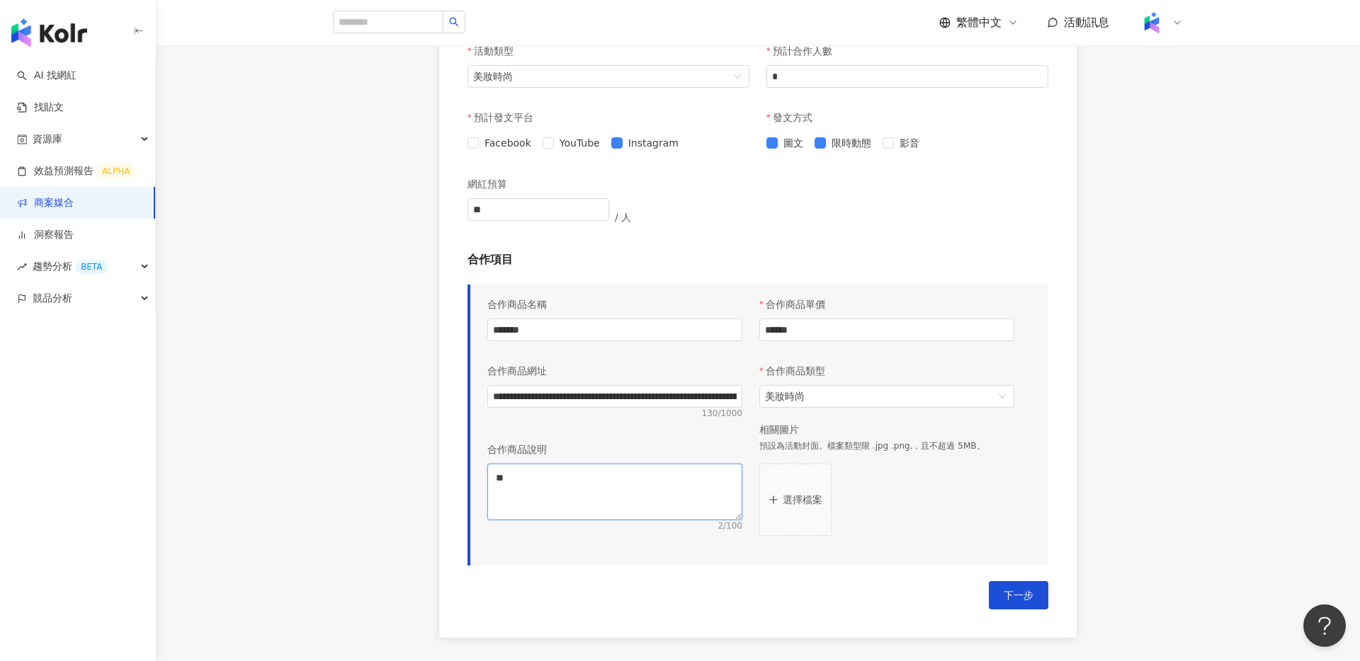
type textarea "**"
click at [852, 488] on div "選擇檔案" at bounding box center [886, 500] width 255 height 72
click at [803, 491] on button "選擇檔案" at bounding box center [795, 500] width 72 height 72
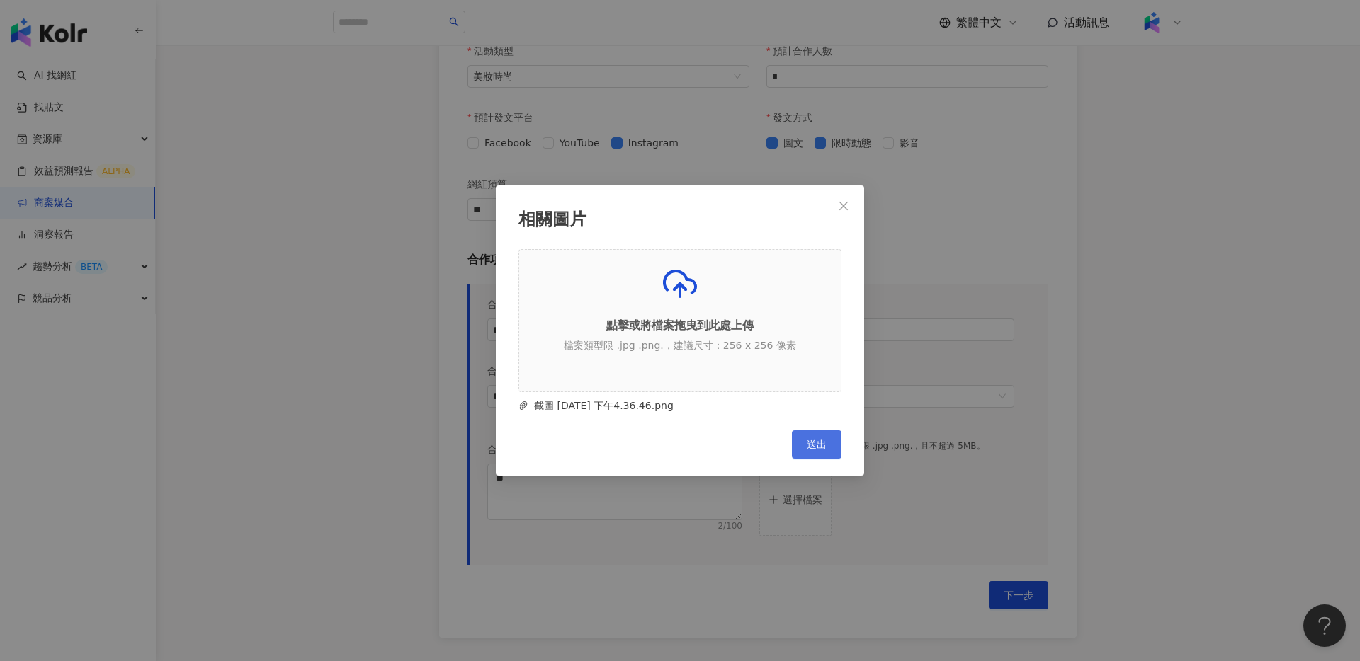
click at [817, 438] on button "送出" at bounding box center [817, 445] width 50 height 28
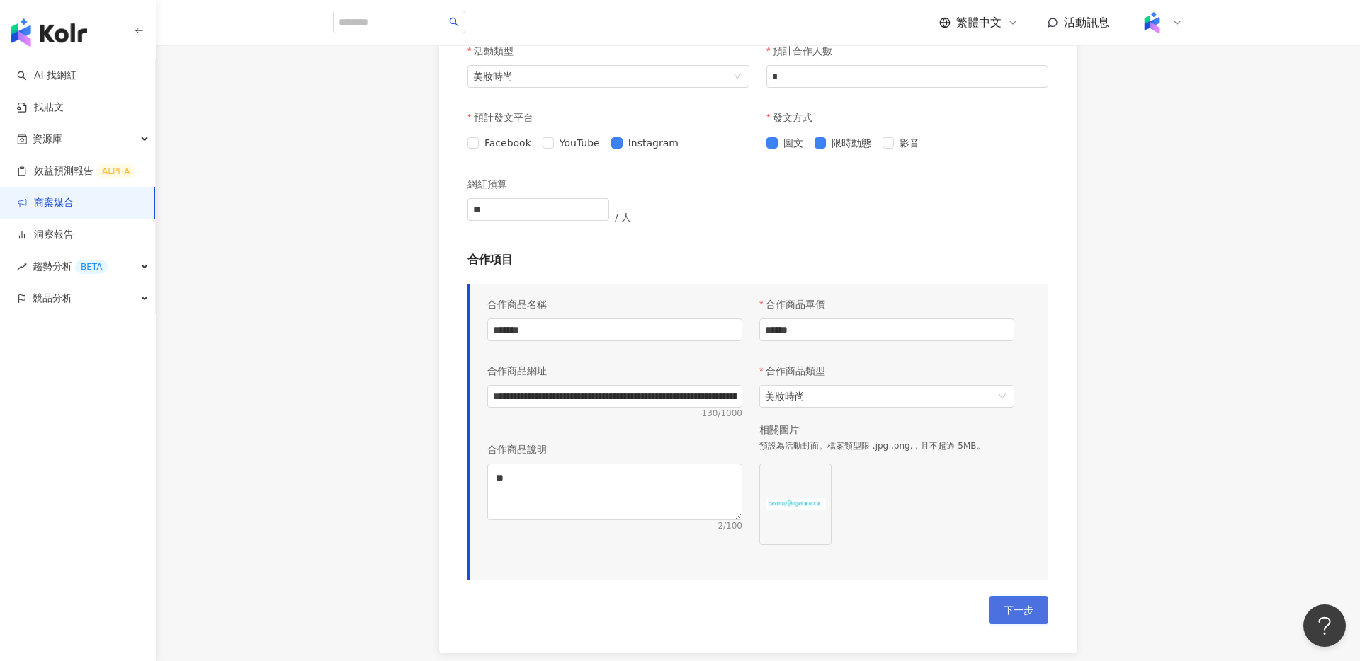
click at [1023, 613] on span "下一步" at bounding box center [1018, 610] width 30 height 11
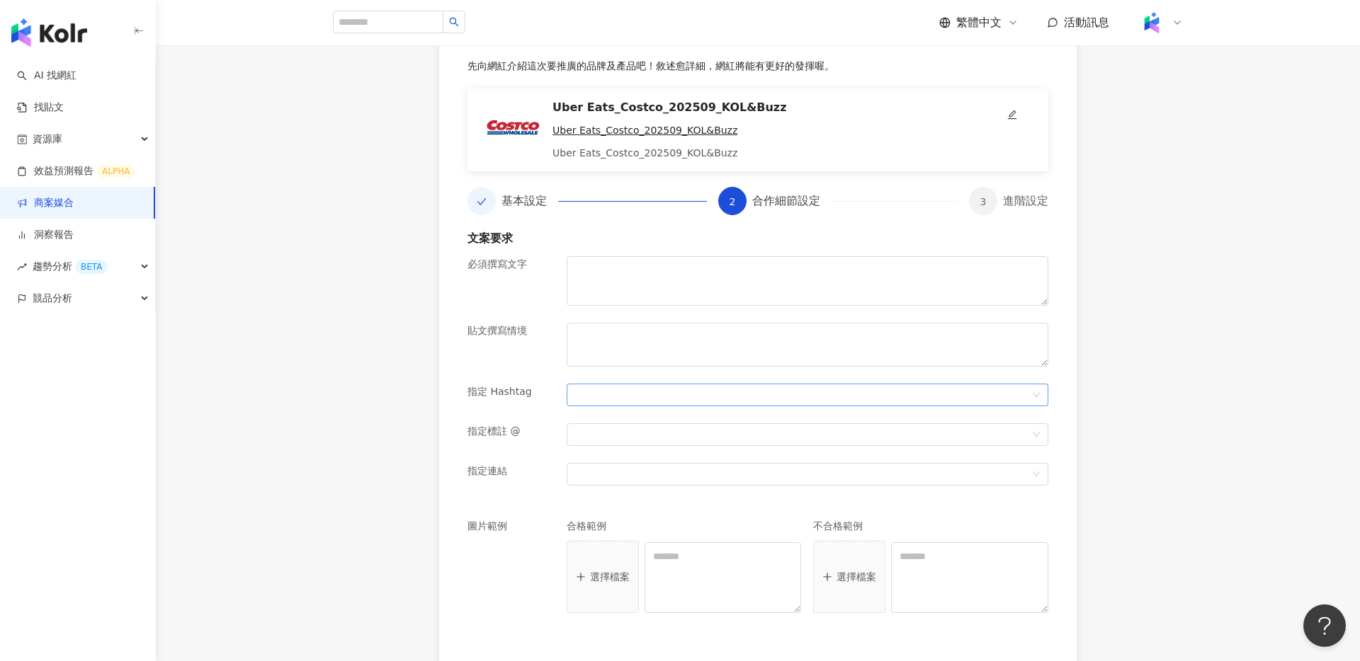
scroll to position [624, 0]
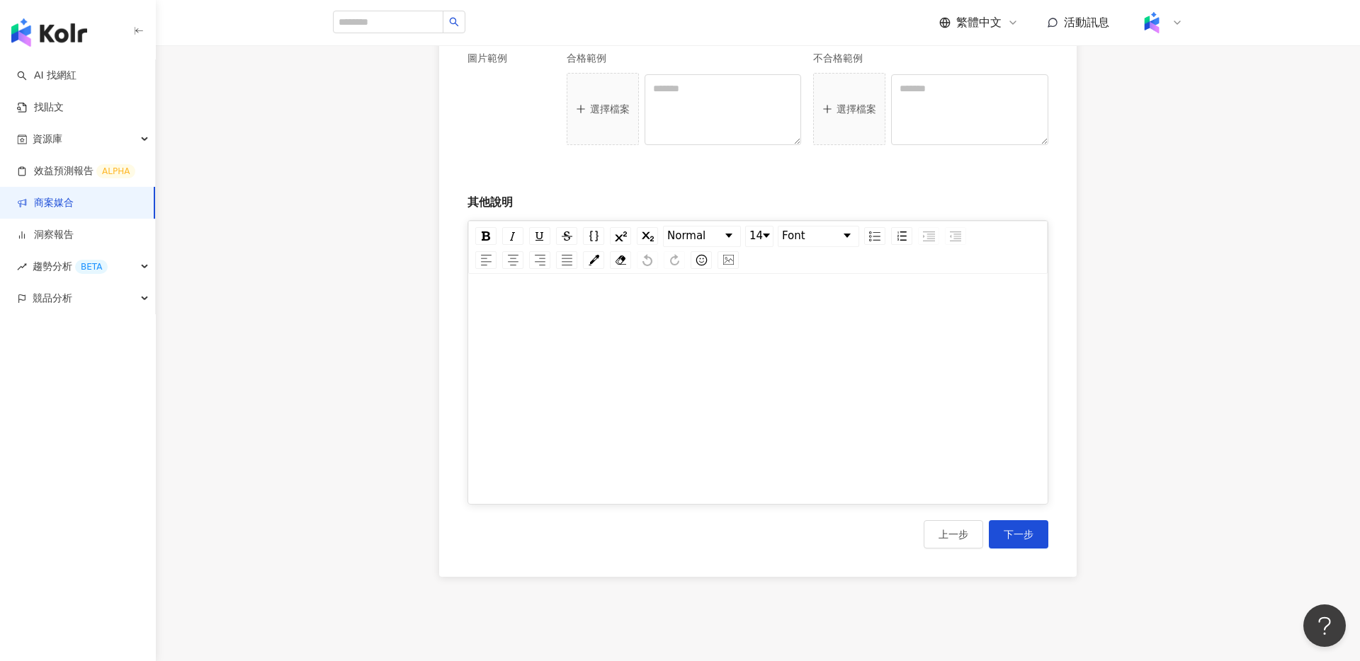
click at [693, 362] on div "rdw-editor" at bounding box center [758, 394] width 550 height 212
click at [1007, 534] on span "下一步" at bounding box center [1018, 534] width 30 height 11
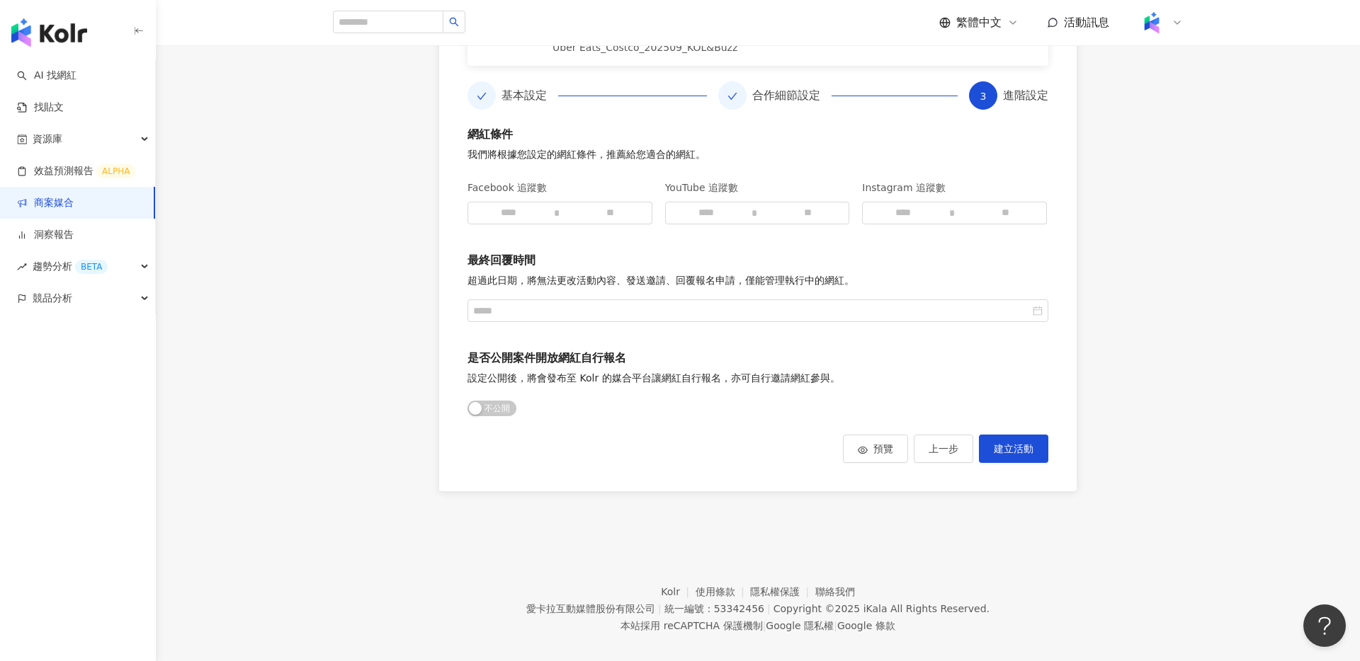
scroll to position [277, 0]
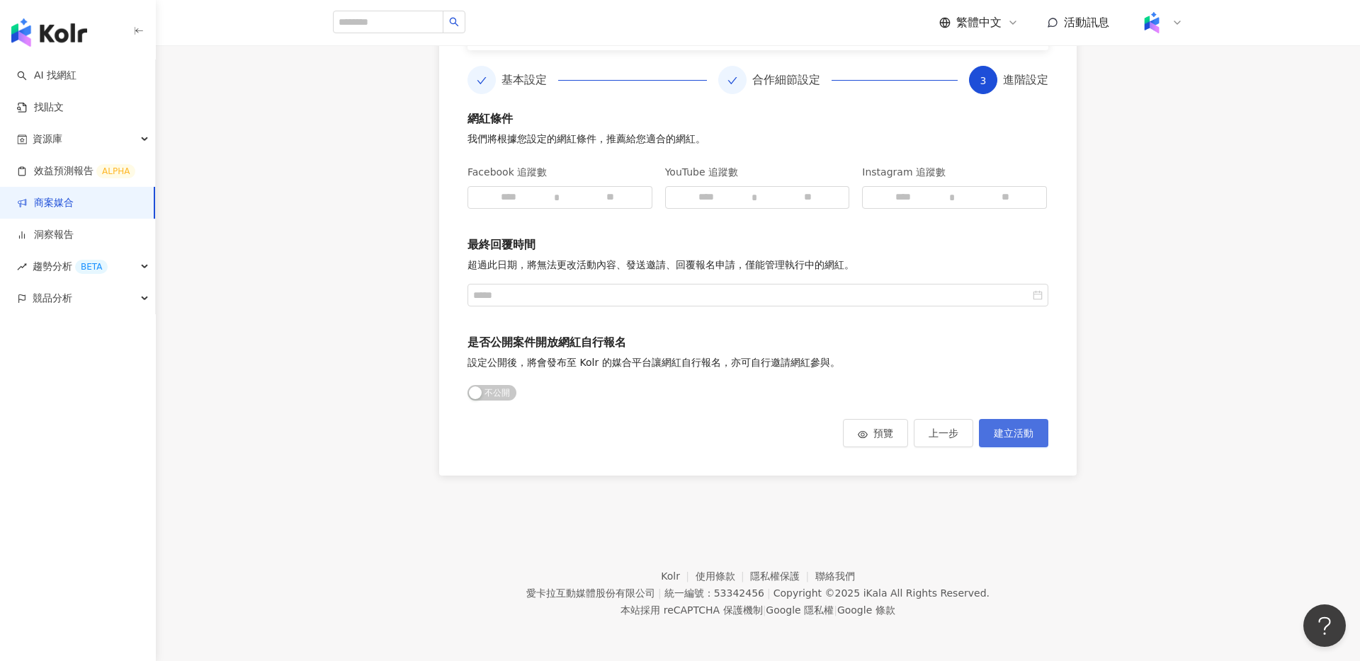
click at [1009, 429] on span "建立活動" at bounding box center [1014, 433] width 40 height 11
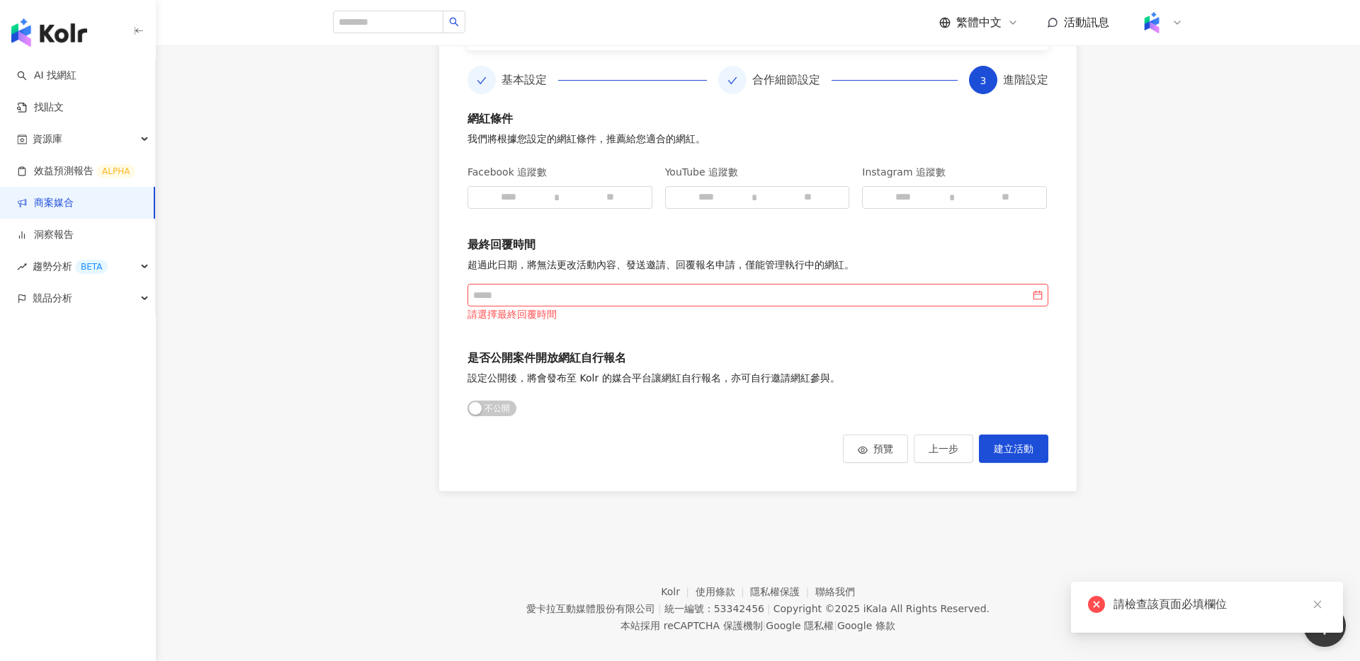
click at [654, 309] on div "請選擇最終回覆時間" at bounding box center [757, 315] width 581 height 16
click at [663, 302] on input at bounding box center [751, 296] width 557 height 16
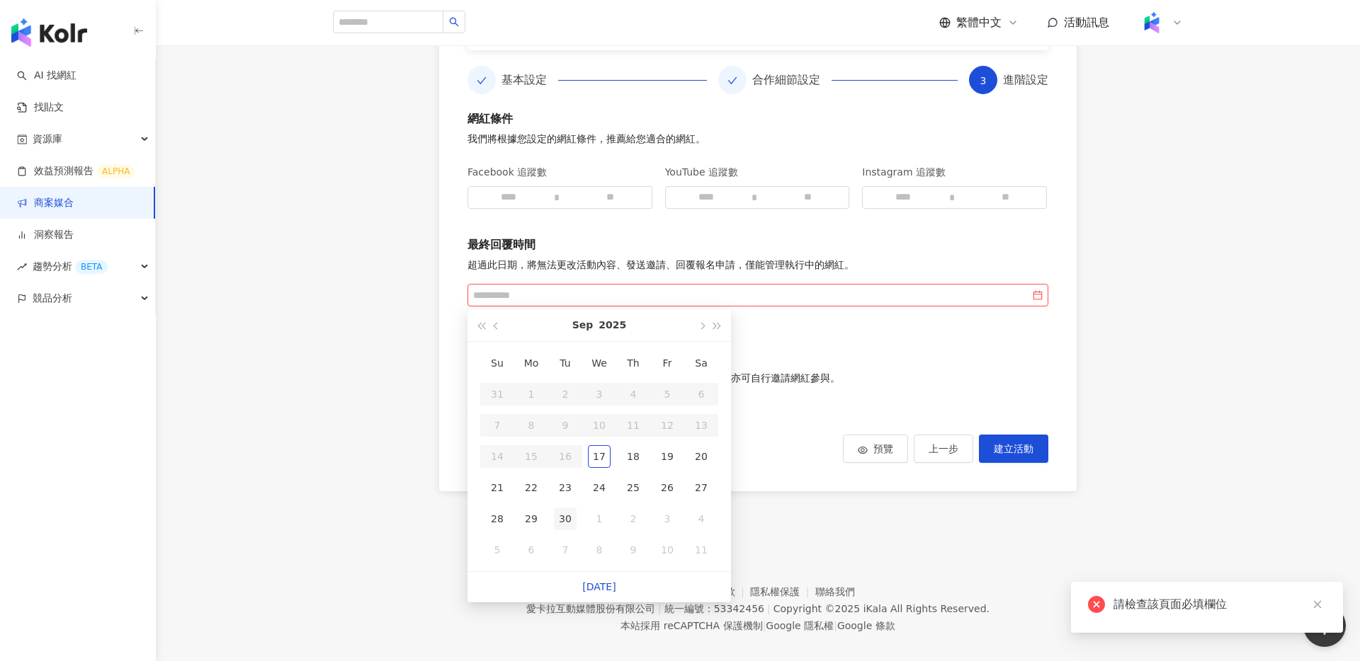
click at [562, 516] on div "30" at bounding box center [565, 519] width 23 height 23
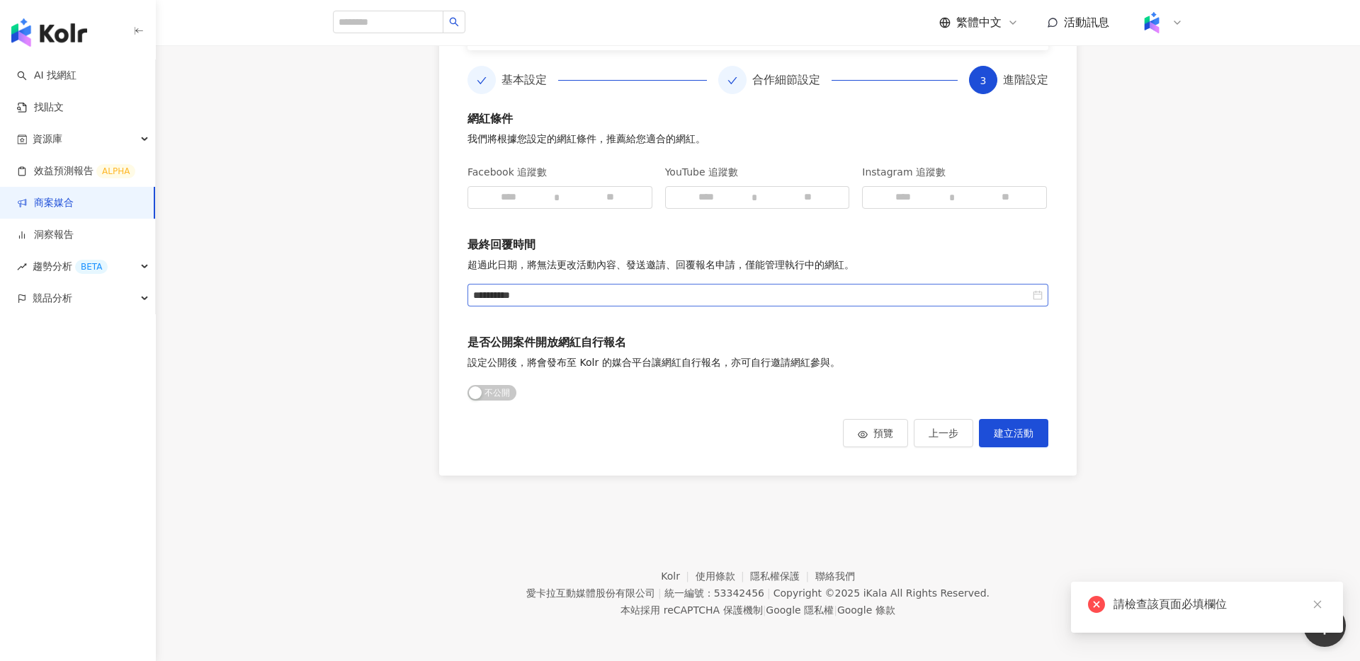
click at [1038, 289] on div "**********" at bounding box center [757, 296] width 569 height 16
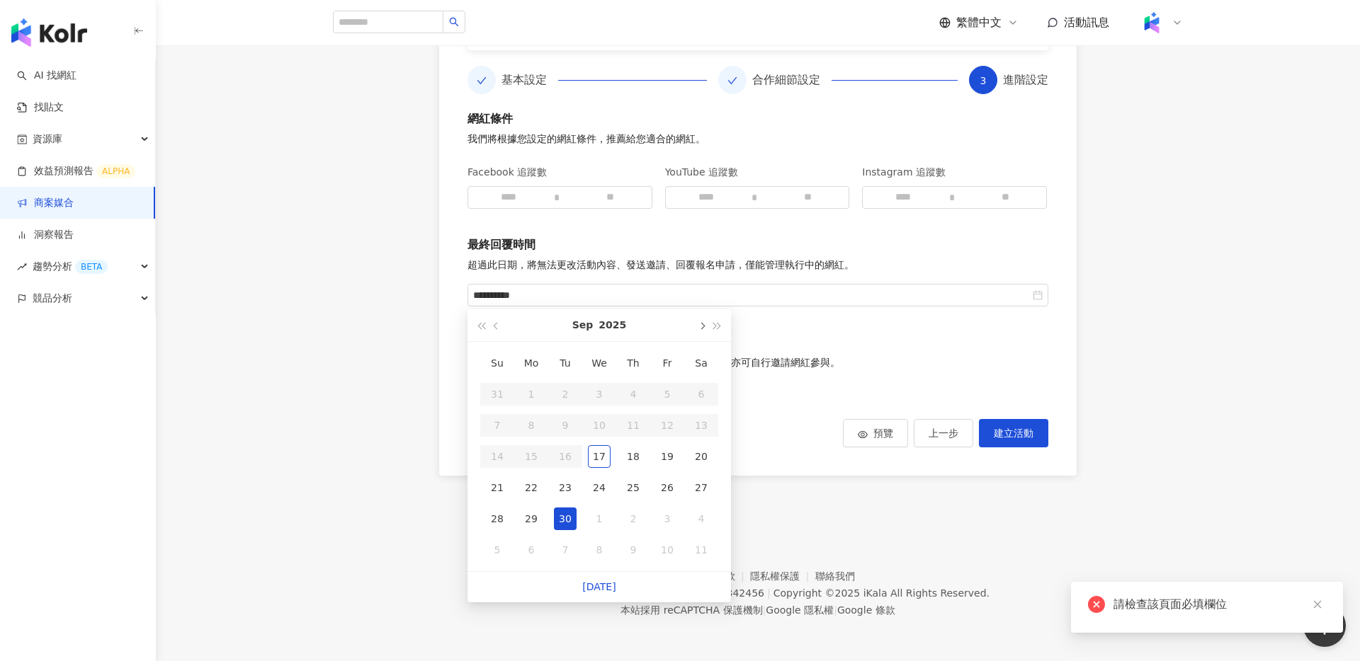
click at [703, 325] on span "button" at bounding box center [701, 326] width 7 height 7
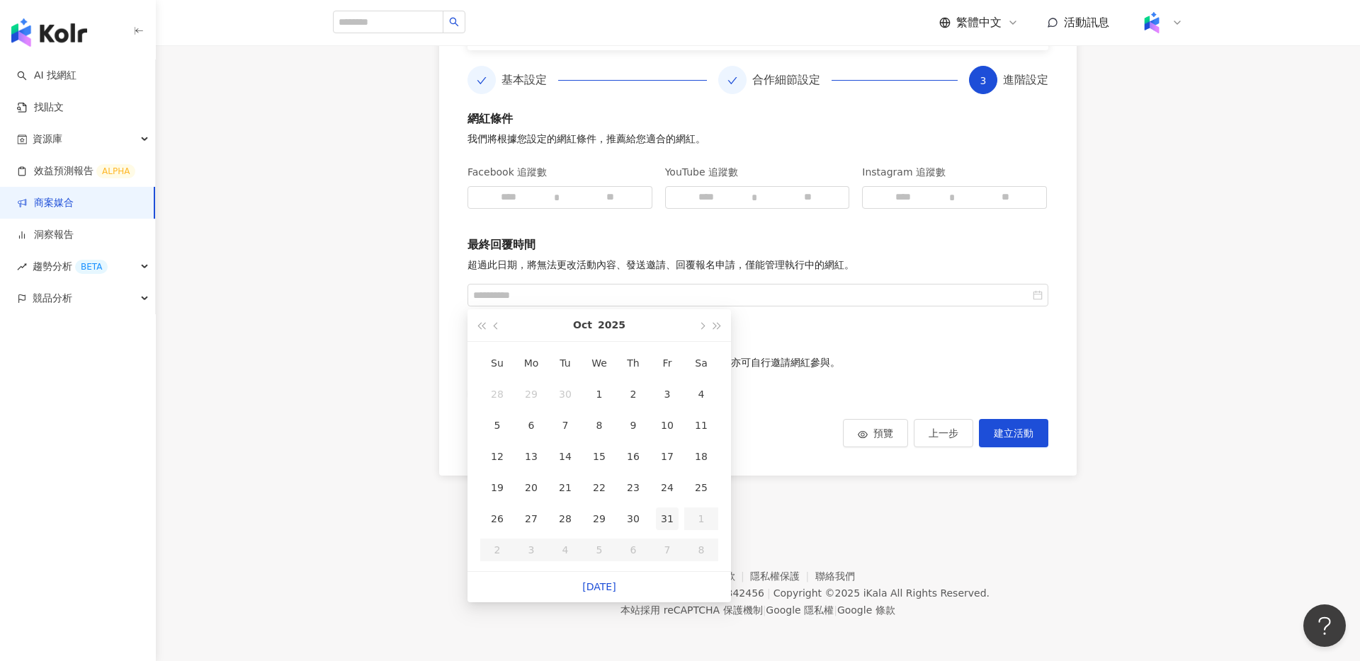
type input "**********"
click at [660, 515] on div "31" at bounding box center [667, 519] width 23 height 23
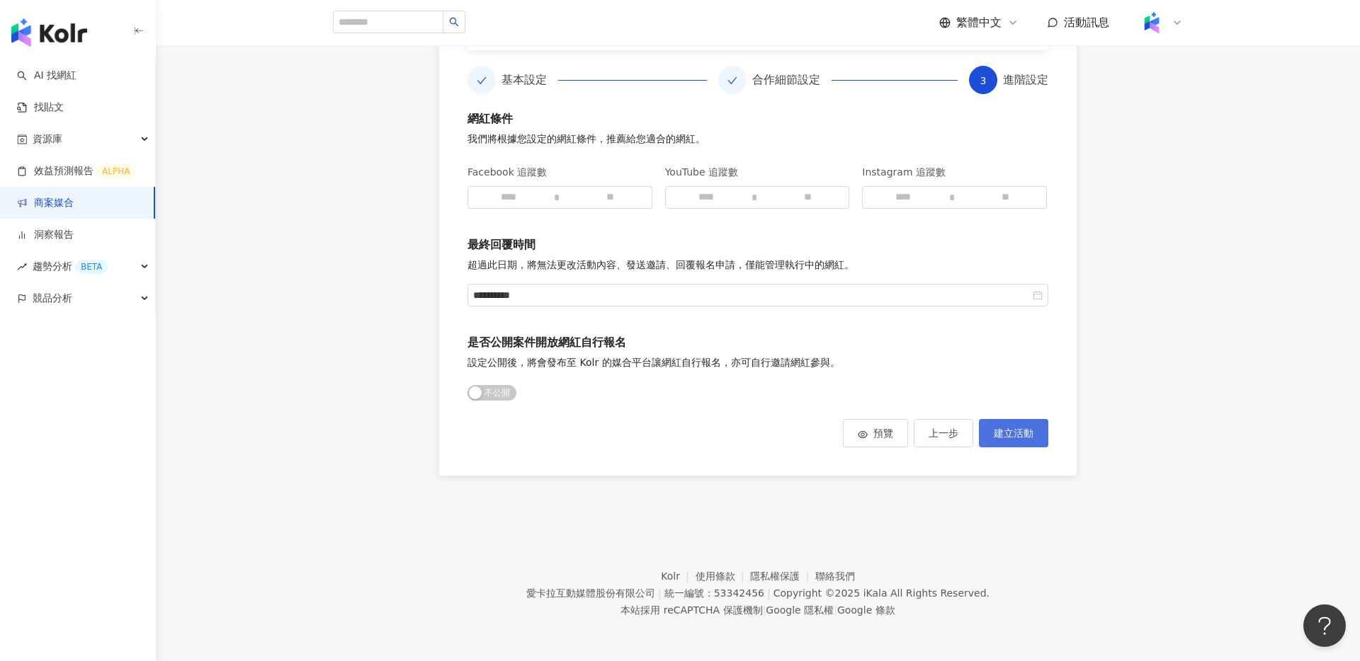
click at [1025, 442] on button "建立活動" at bounding box center [1013, 433] width 69 height 28
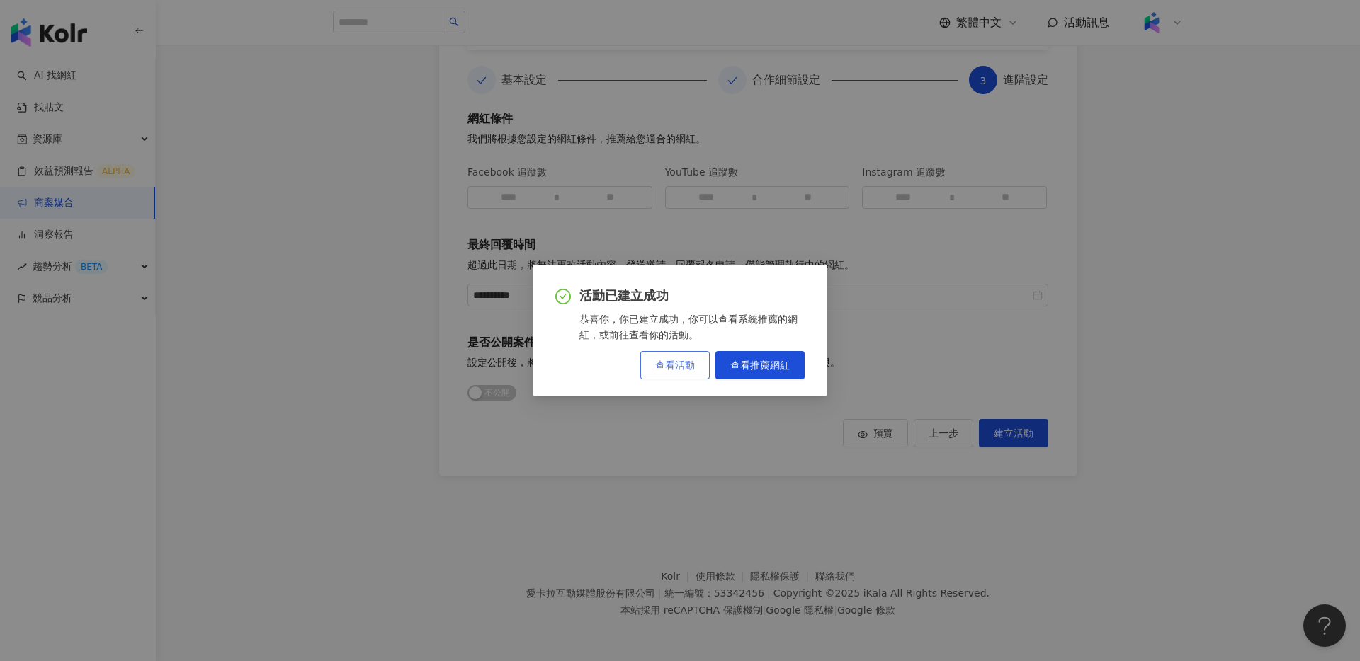
click at [659, 360] on span "查看活動" at bounding box center [675, 365] width 40 height 11
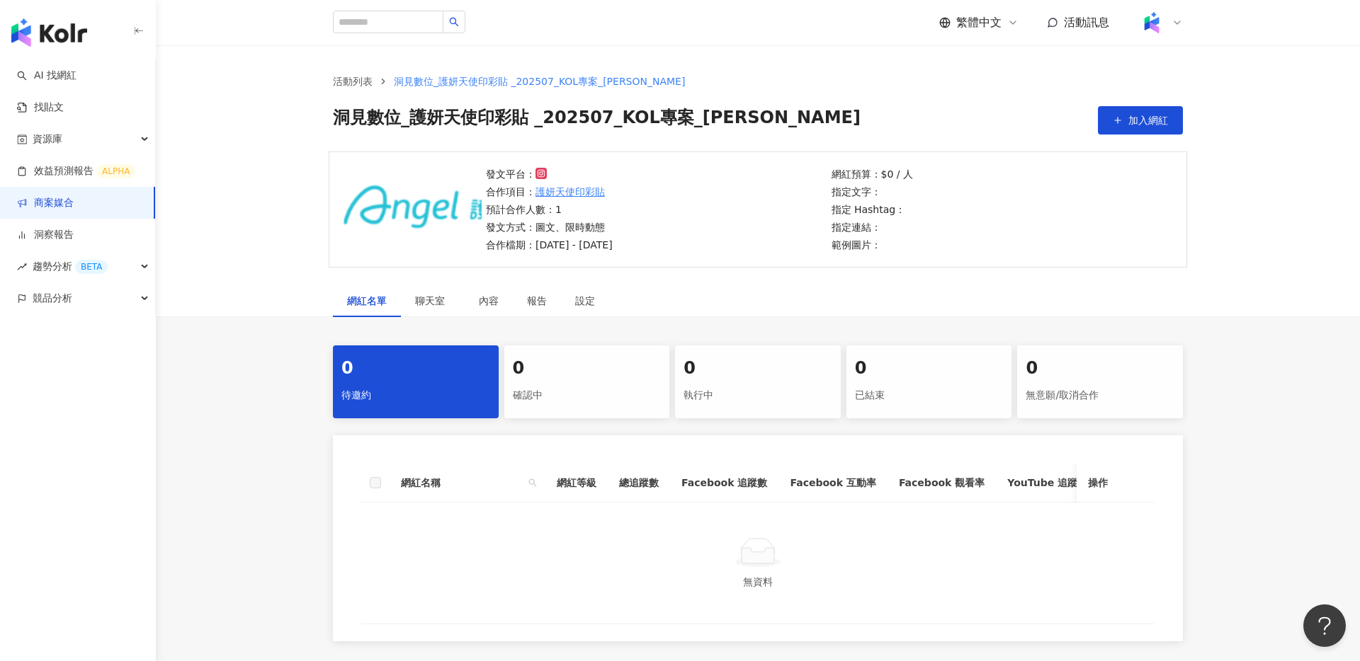
scroll to position [51, 0]
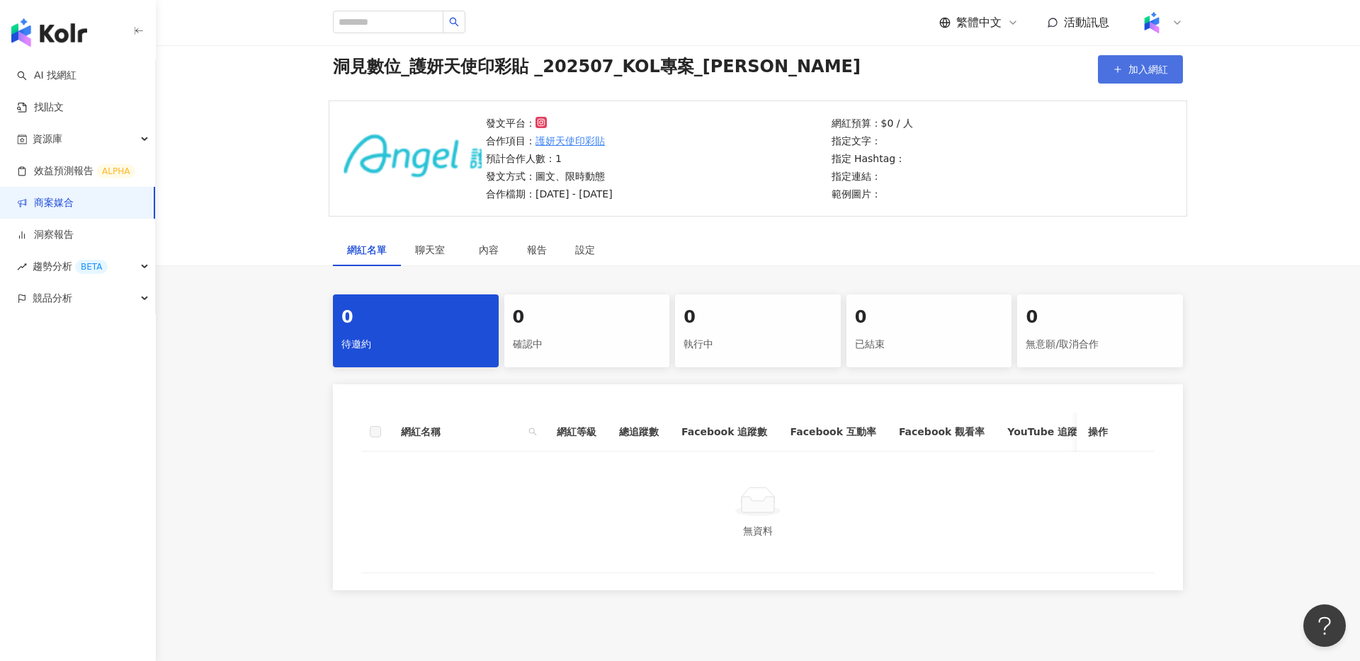
click at [1142, 64] on span "加入網紅" at bounding box center [1148, 69] width 40 height 11
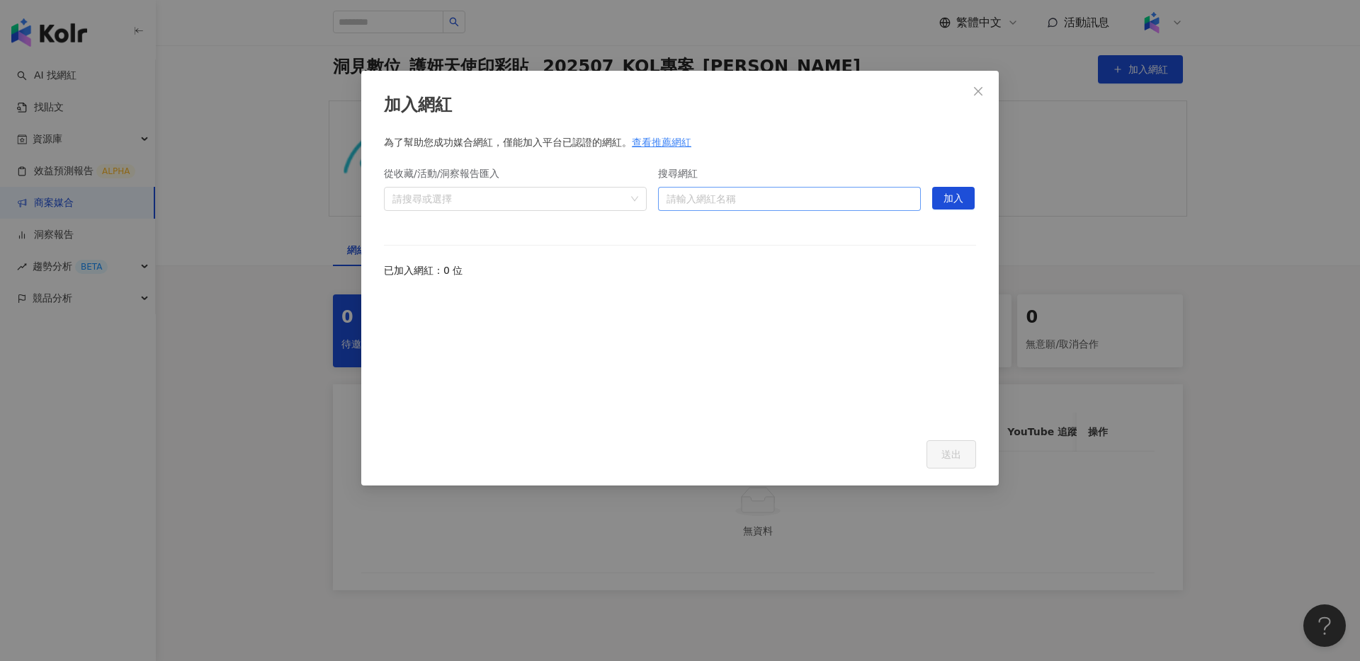
click at [735, 196] on input "搜尋網紅" at bounding box center [789, 199] width 246 height 23
type input "*"
click at [801, 196] on input "搜尋網紅" at bounding box center [789, 199] width 246 height 23
paste input "**********"
type input "**********"
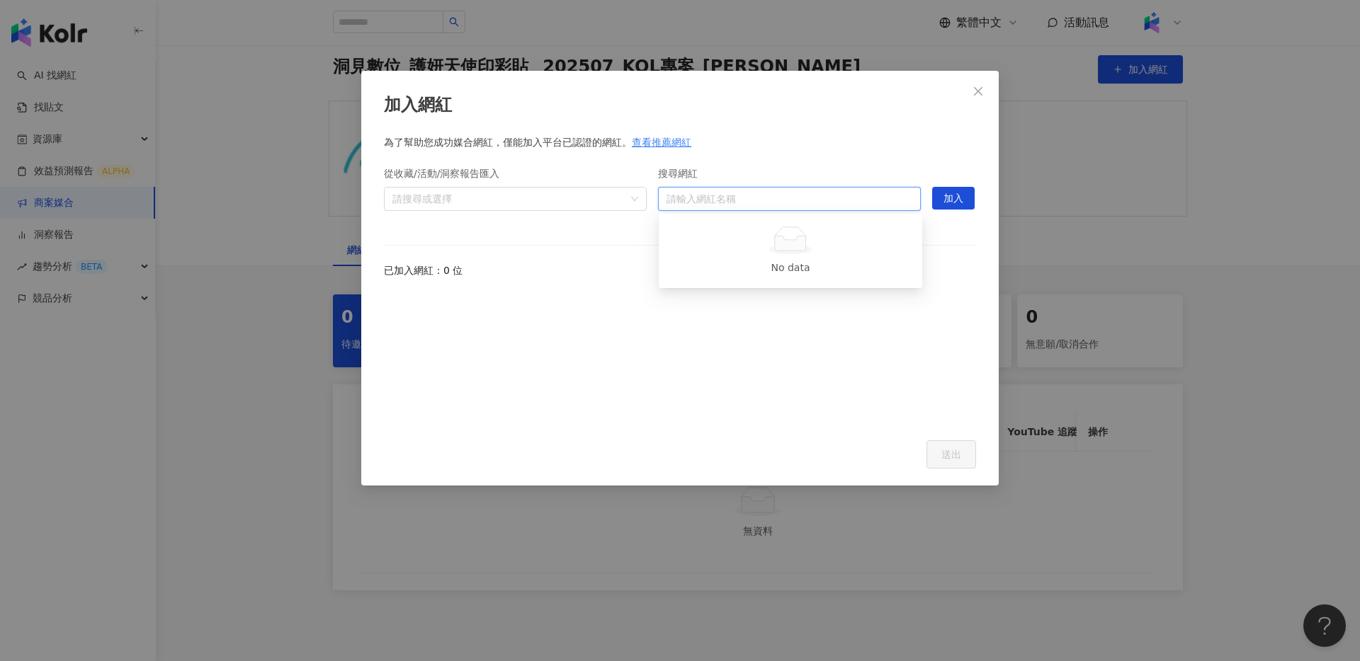
click at [756, 200] on input "搜尋網紅" at bounding box center [789, 199] width 246 height 23
paste input "**********"
type input "**********"
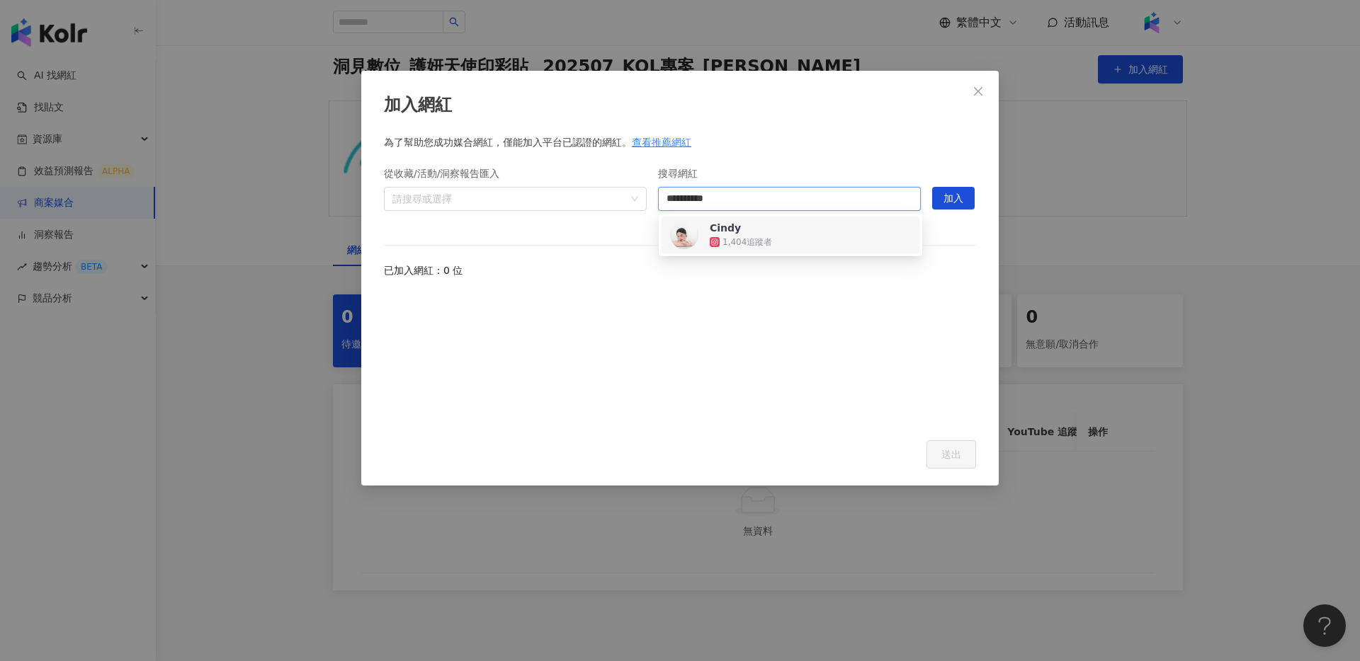
click at [771, 243] on div "1,404 追蹤者" at bounding box center [756, 242] width 92 height 14
click at [955, 200] on span "加入" at bounding box center [953, 199] width 20 height 23
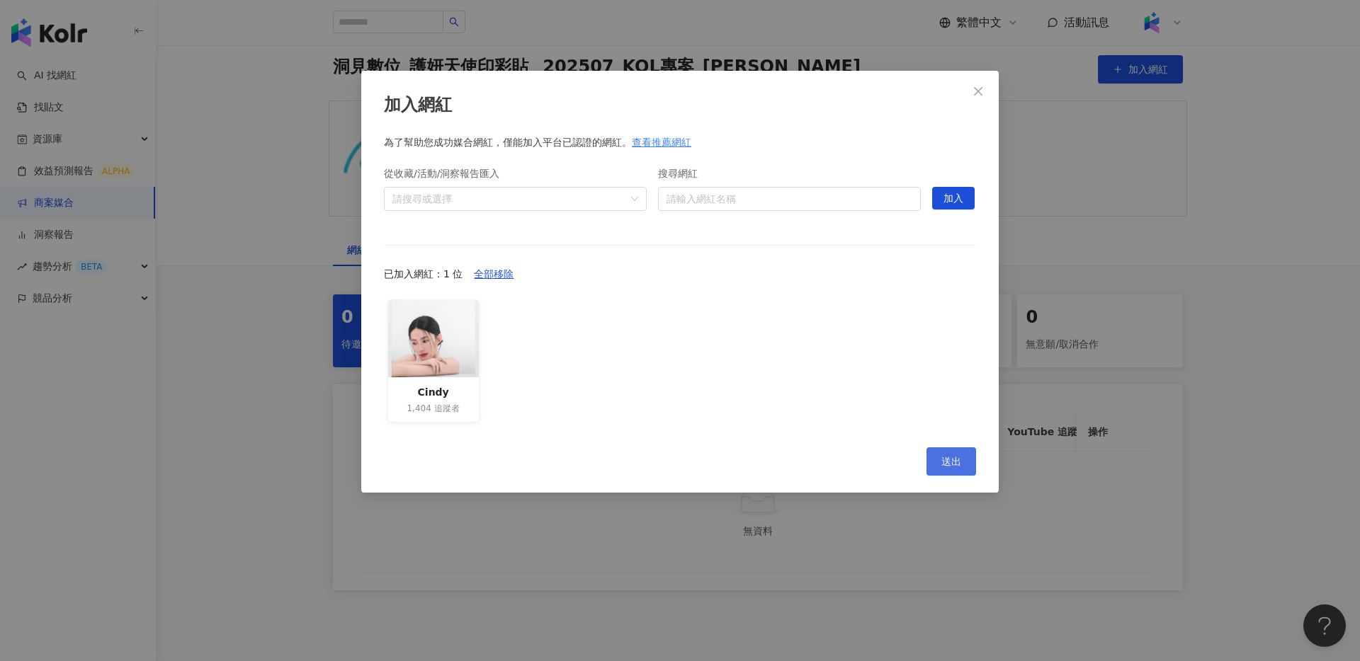
click at [929, 462] on button "送出" at bounding box center [951, 462] width 50 height 28
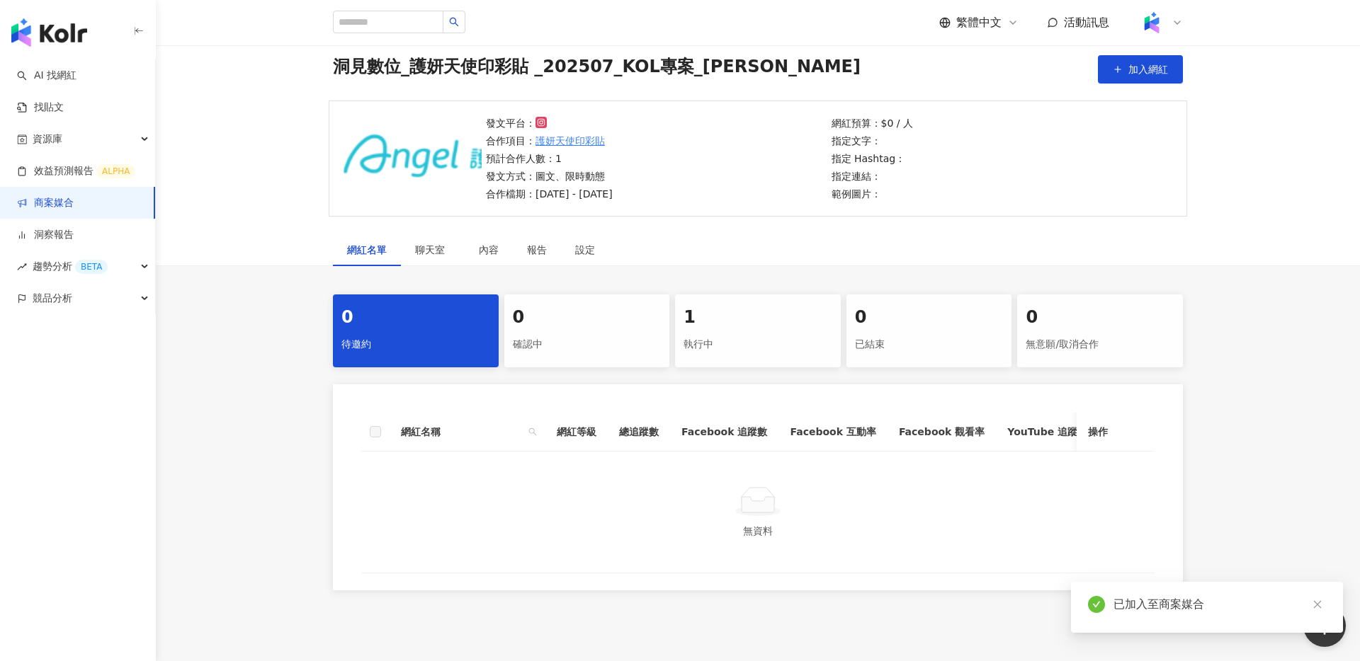
click at [724, 334] on div "執行中" at bounding box center [757, 345] width 149 height 24
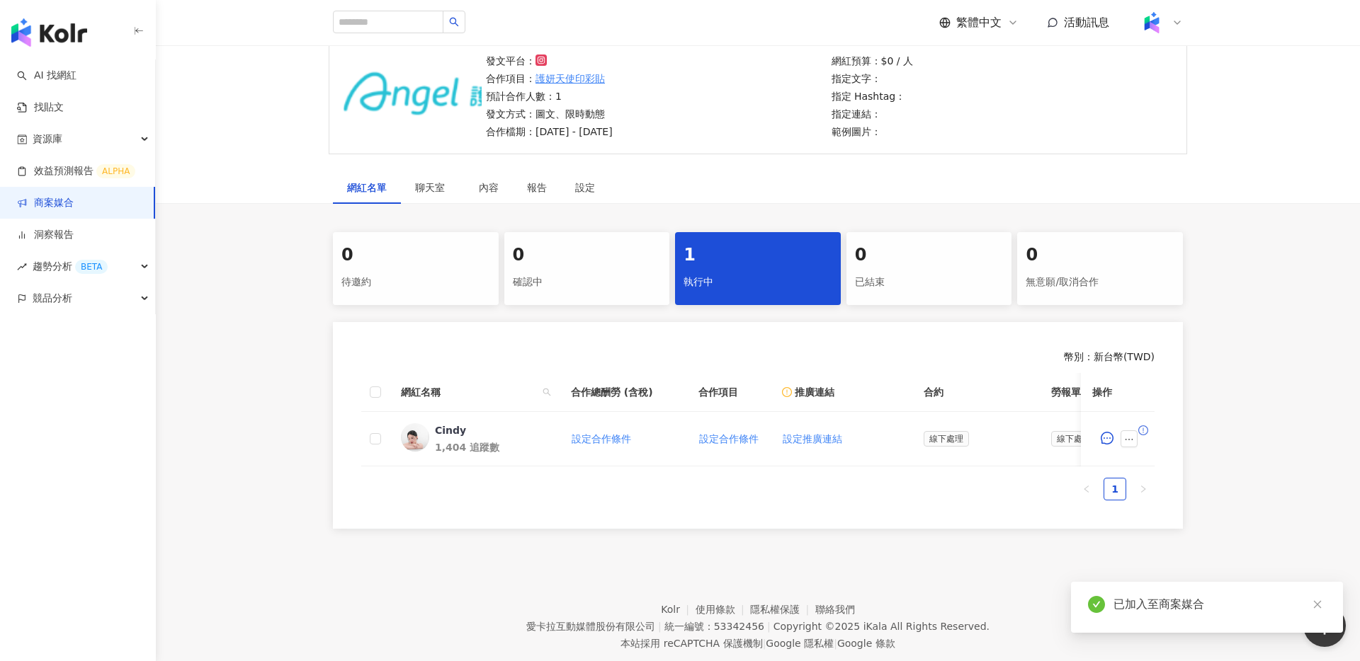
scroll to position [147, 0]
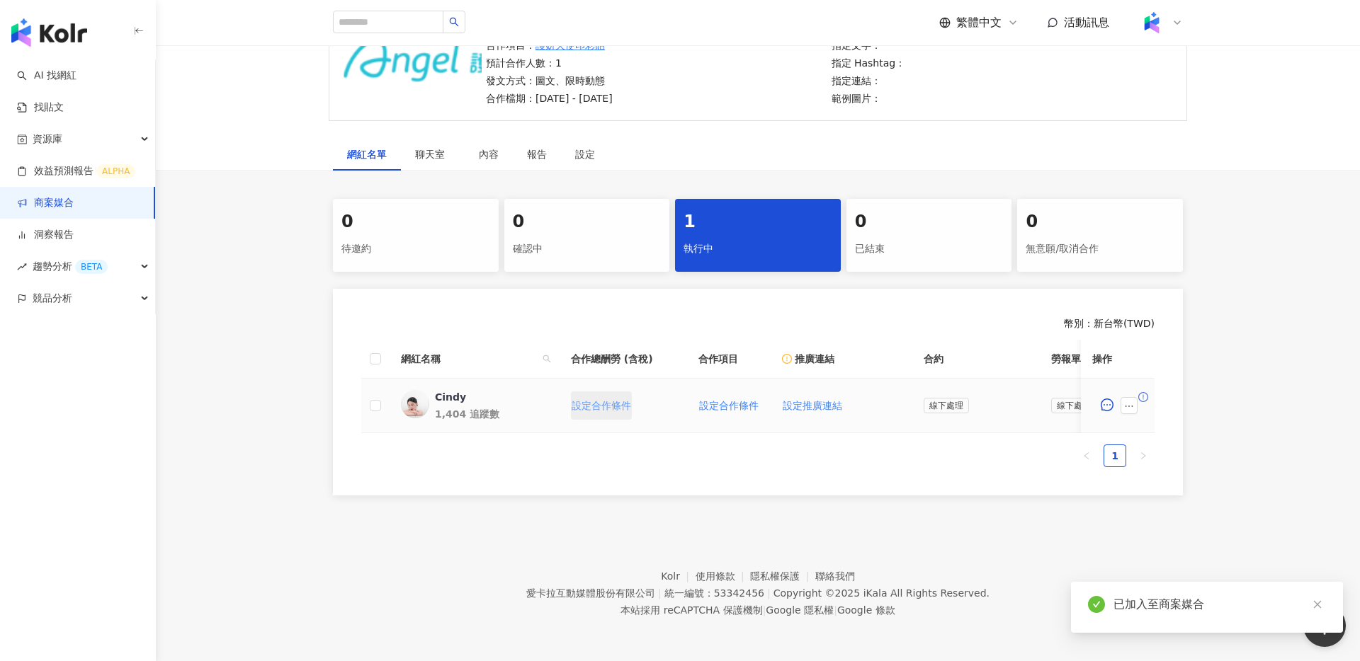
click at [604, 408] on span "設定合作條件" at bounding box center [601, 405] width 59 height 11
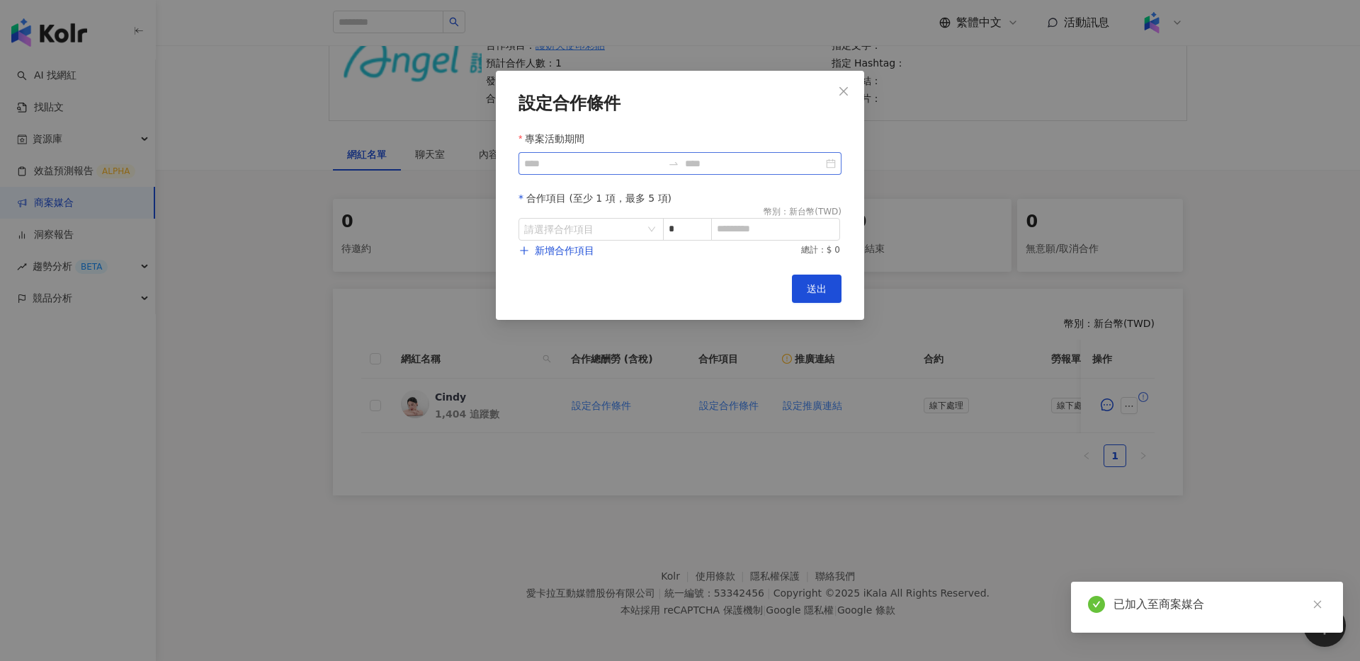
click at [834, 166] on div at bounding box center [679, 163] width 323 height 23
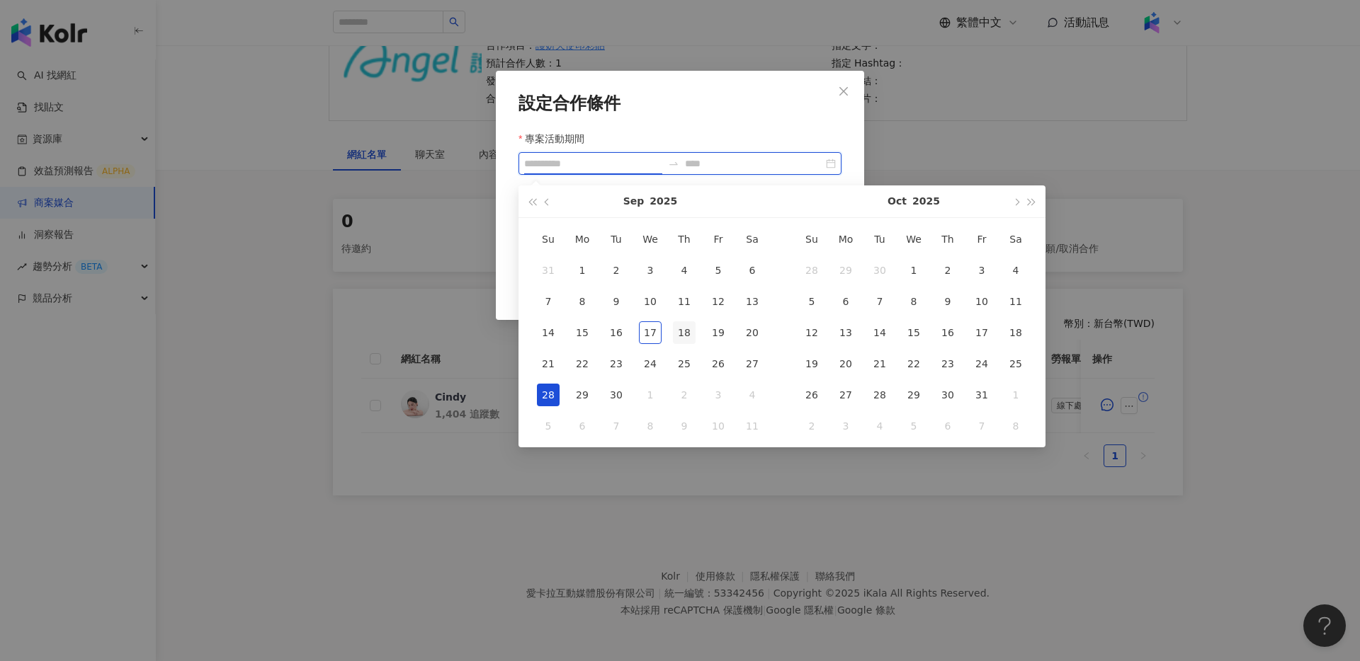
type input "**********"
click at [652, 335] on div "17" at bounding box center [650, 333] width 23 height 23
type input "**********"
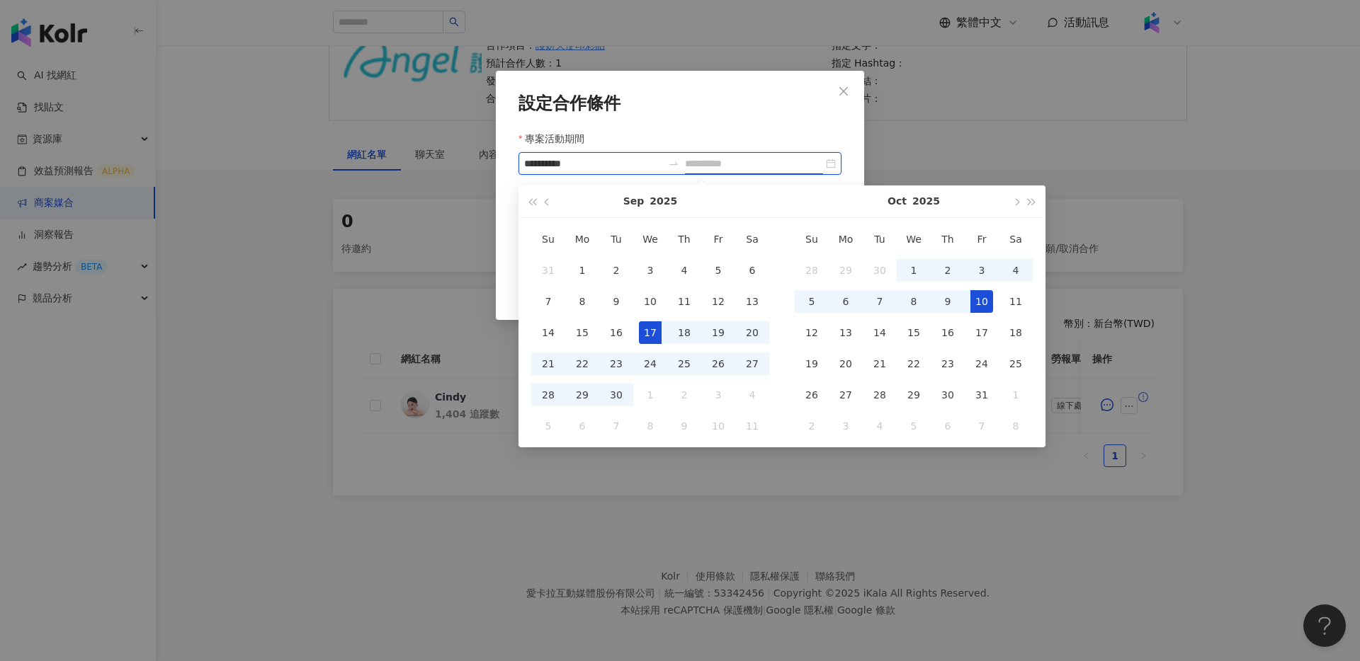
type input "**********"
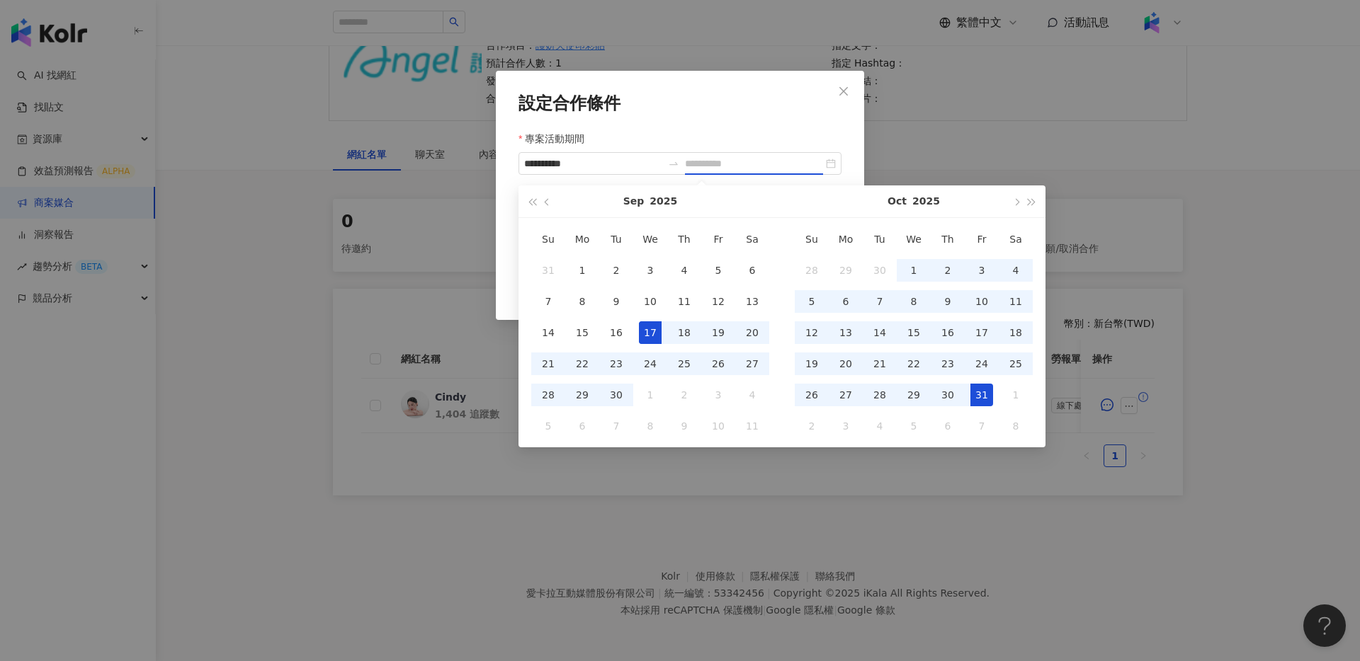
click at [991, 391] on div "31" at bounding box center [981, 395] width 23 height 23
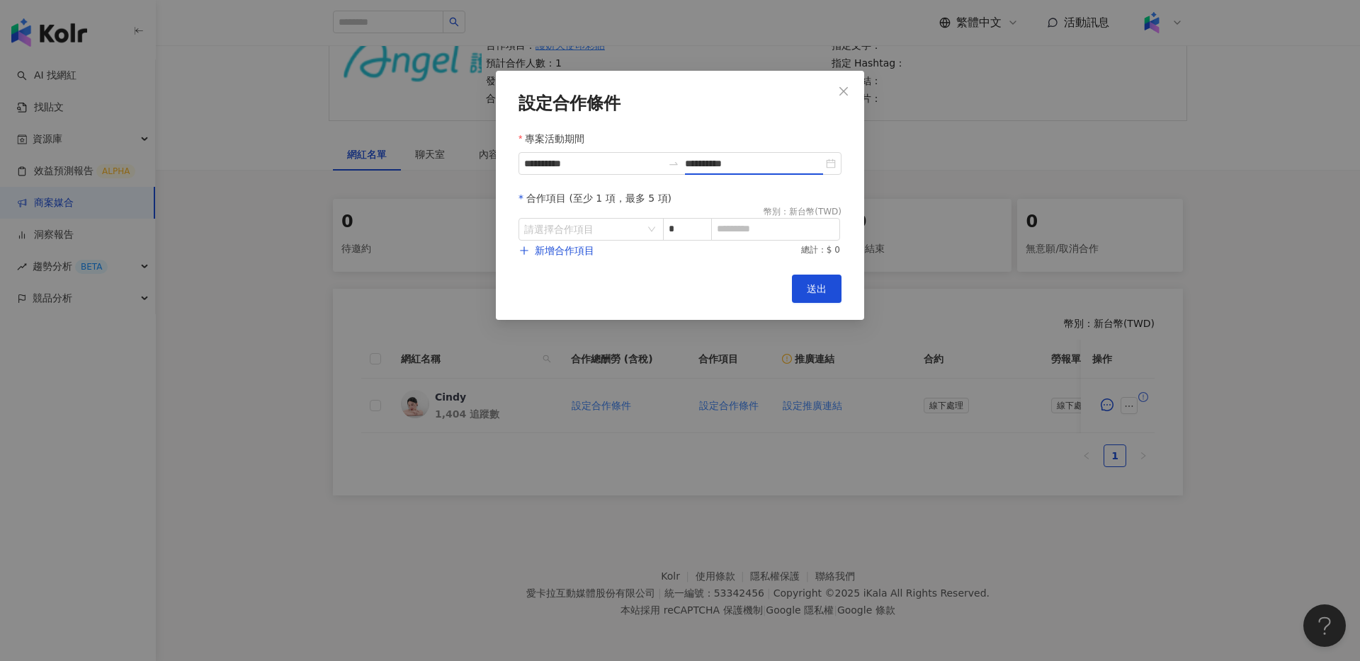
type input "**********"
click at [627, 224] on input "search" at bounding box center [583, 229] width 119 height 21
click at [561, 292] on div "Instagram" at bounding box center [555, 289] width 50 height 16
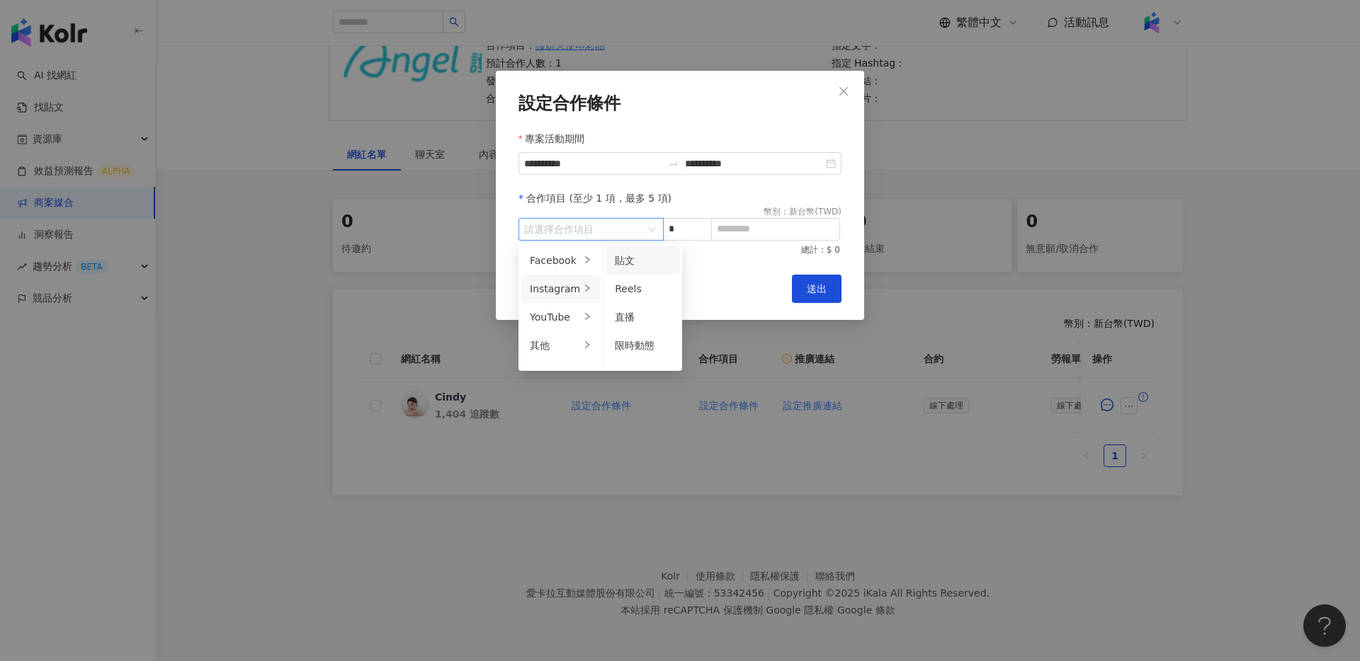
click at [640, 263] on div "貼文" at bounding box center [643, 261] width 56 height 16
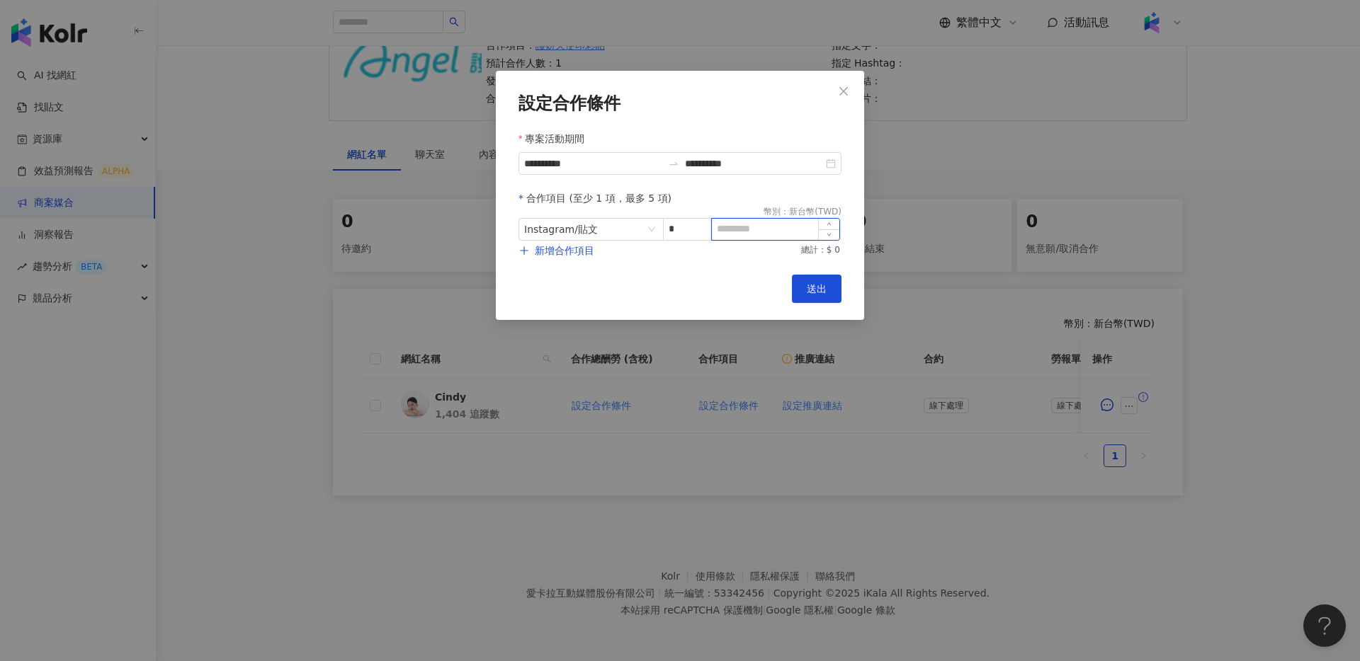
click at [756, 227] on input at bounding box center [775, 229] width 127 height 21
type input "*"
type input "****"
click at [817, 297] on button "送出" at bounding box center [817, 289] width 50 height 28
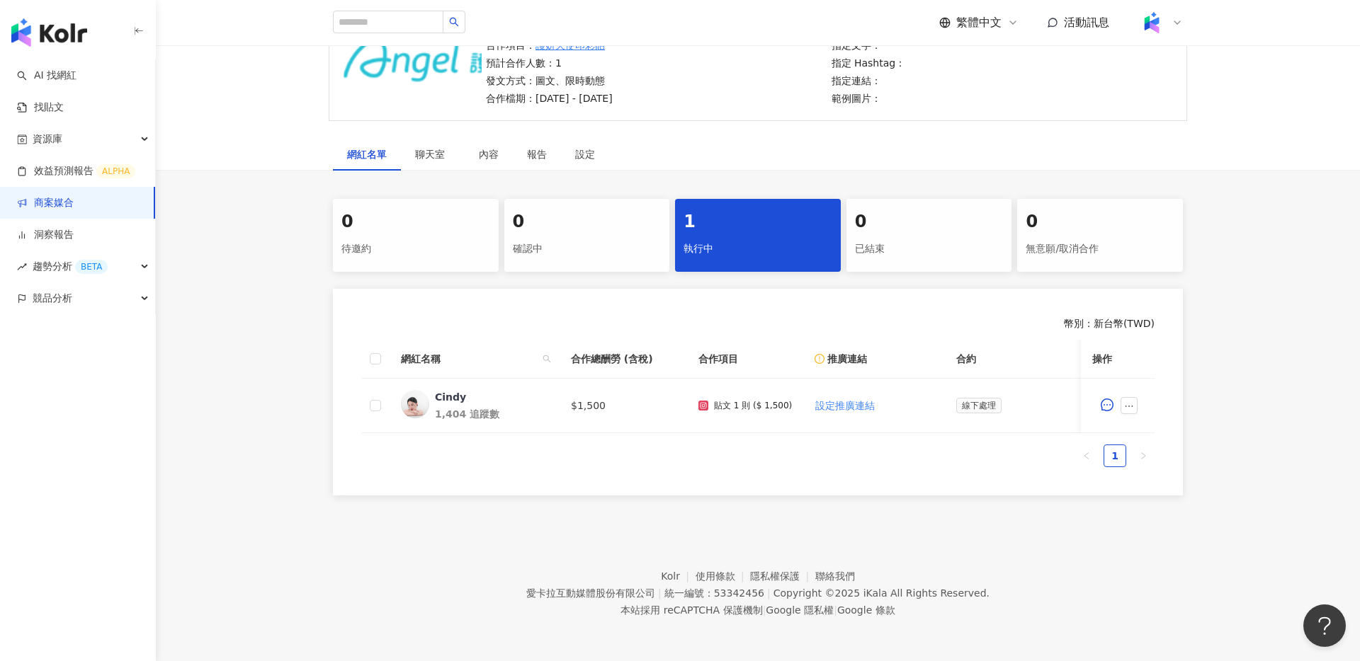
scroll to position [0, 0]
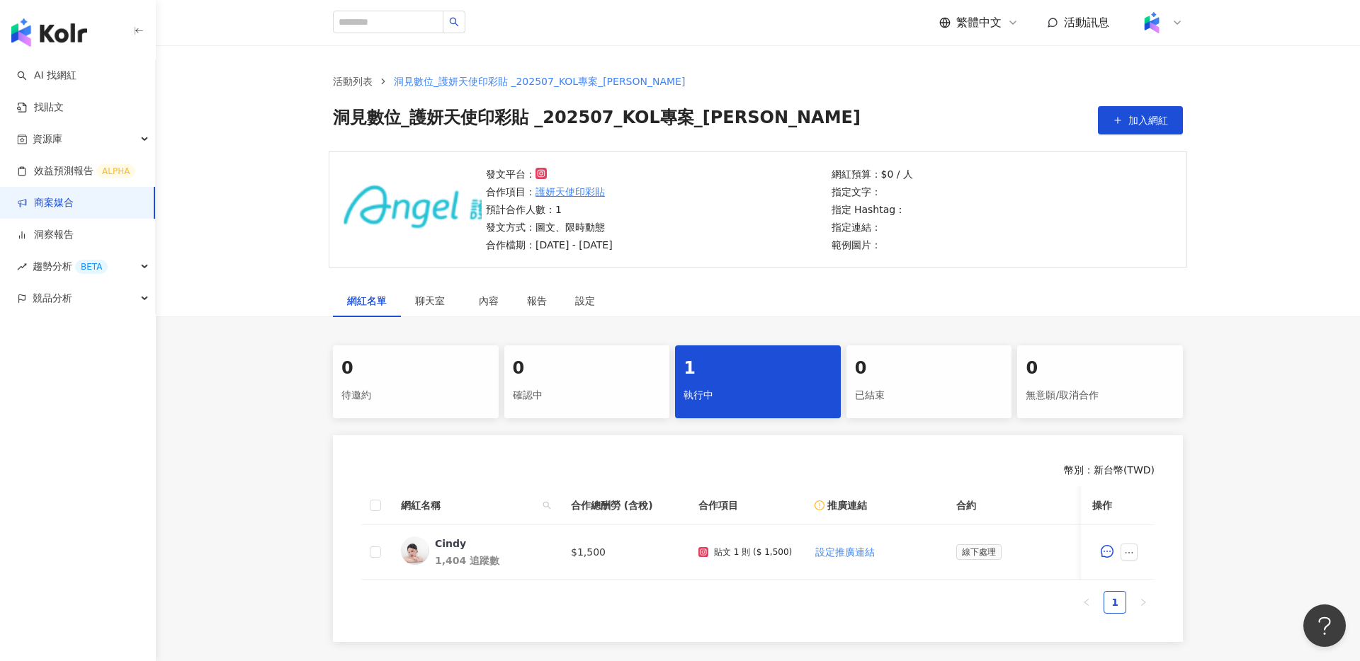
click at [74, 203] on link "商案媒合" at bounding box center [45, 203] width 57 height 14
